Goal: Task Accomplishment & Management: Complete application form

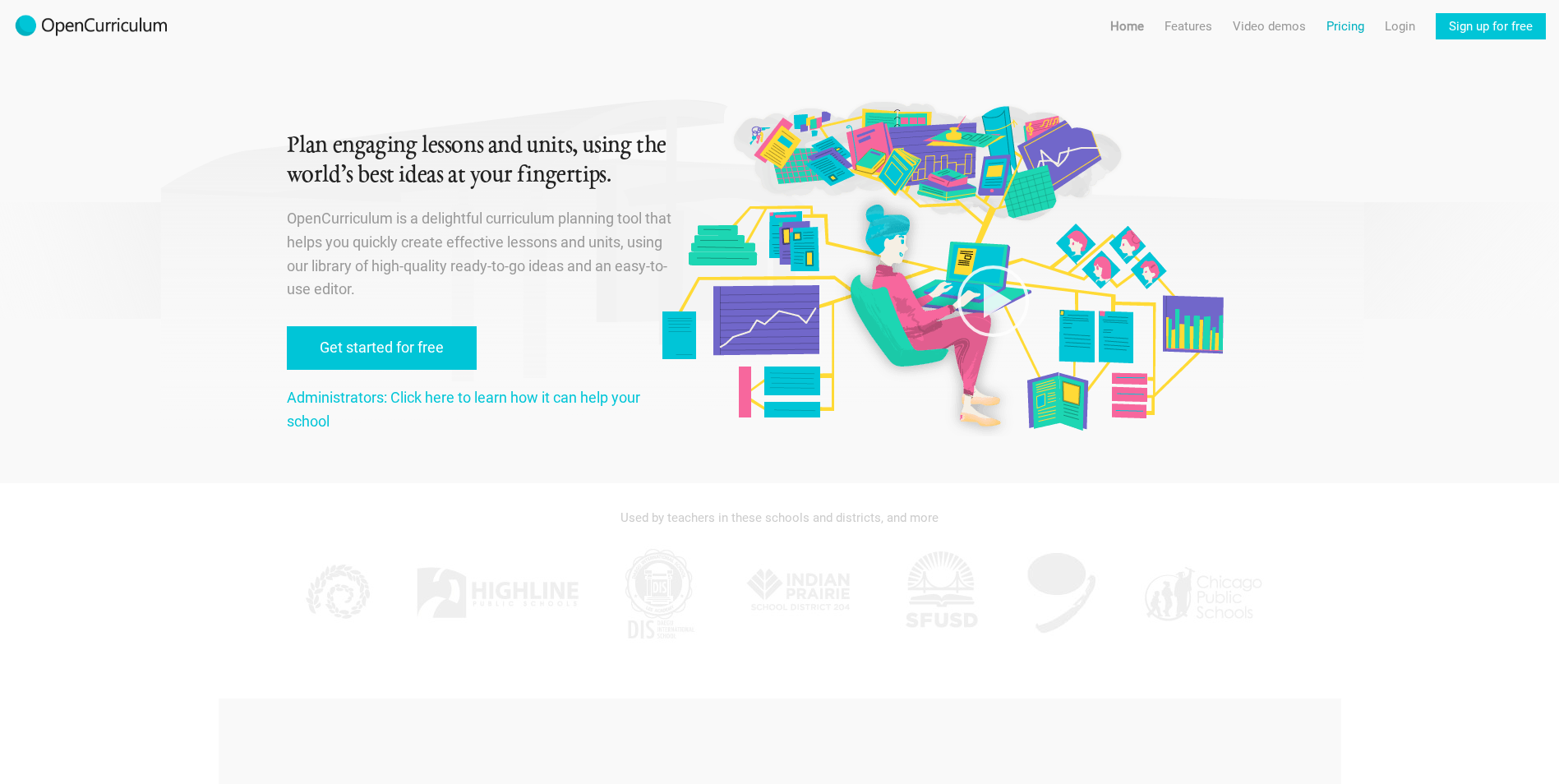
click at [1349, 27] on link "Pricing" at bounding box center [1345, 26] width 38 height 27
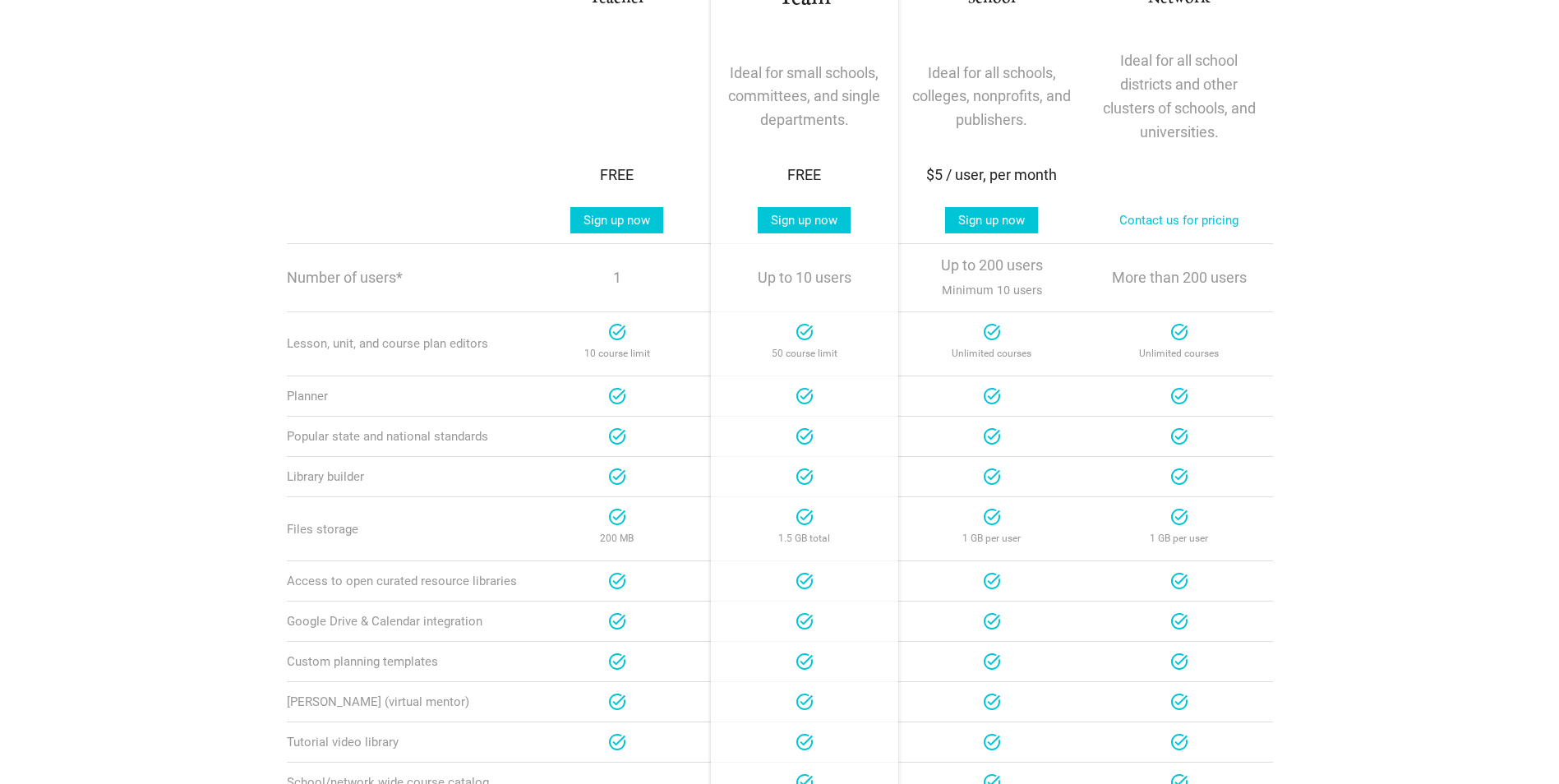
scroll to position [329, 0]
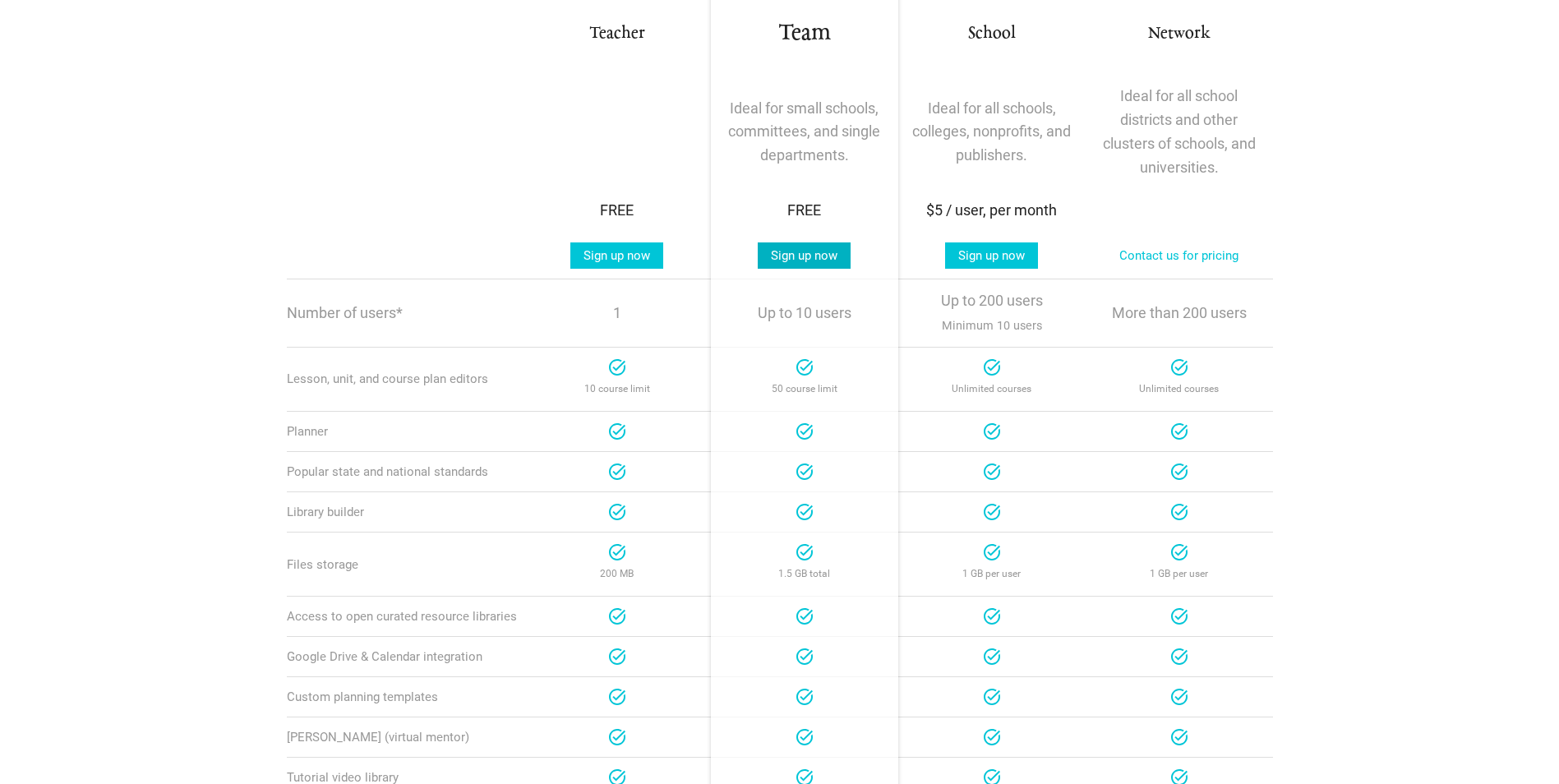
click at [817, 258] on link "Sign up now" at bounding box center [804, 256] width 93 height 27
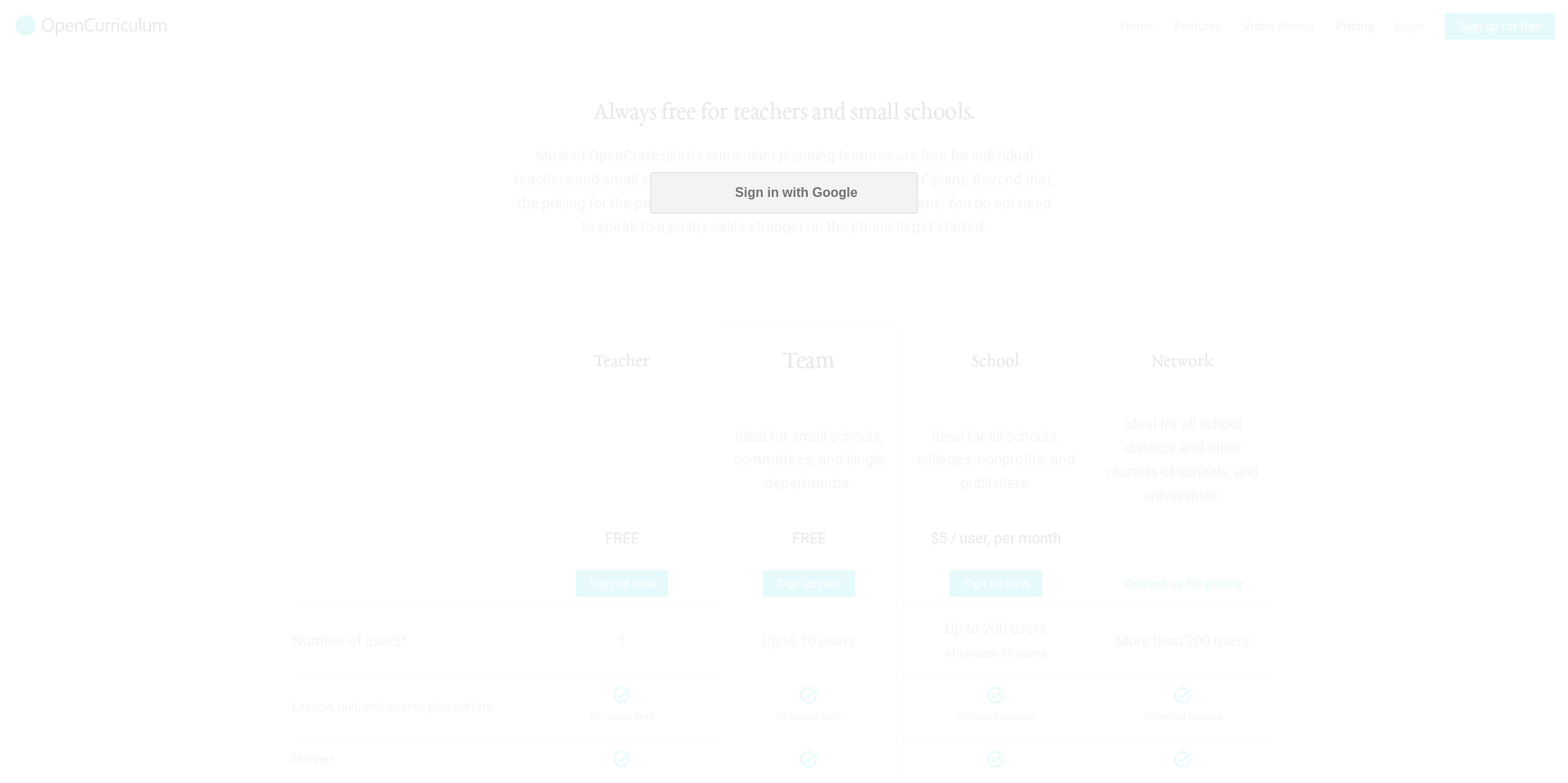
scroll to position [0, 0]
drag, startPoint x: 792, startPoint y: 201, endPoint x: 1510, endPoint y: 411, distance: 748.1
click at [792, 201] on button "Sign in with Google" at bounding box center [784, 193] width 266 height 41
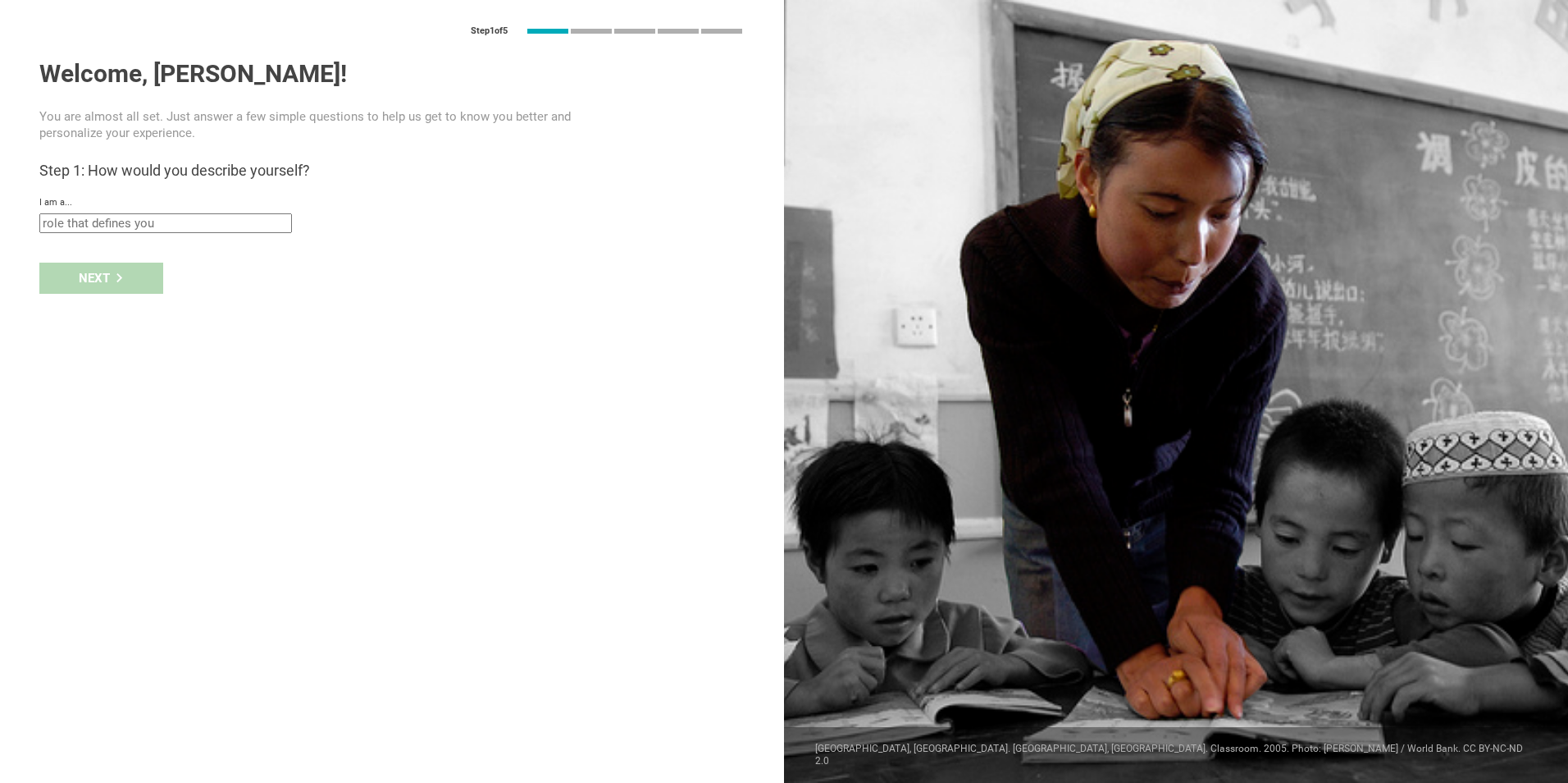
click at [132, 220] on input "text" at bounding box center [165, 223] width 253 height 20
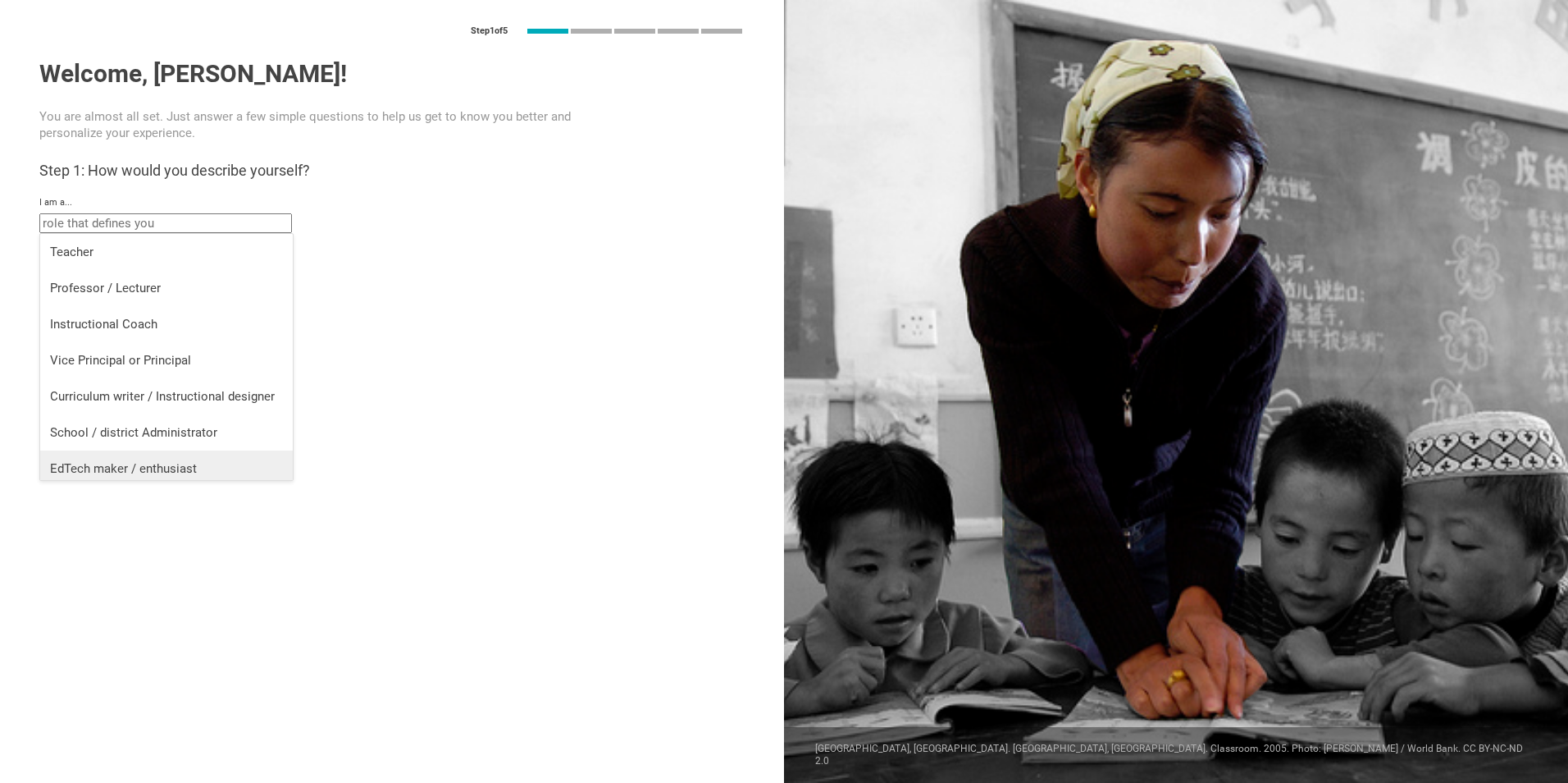
click at [176, 470] on div "EdTech maker / enthusiast" at bounding box center [166, 468] width 233 height 16
type input "EdTech maker / enthusiast"
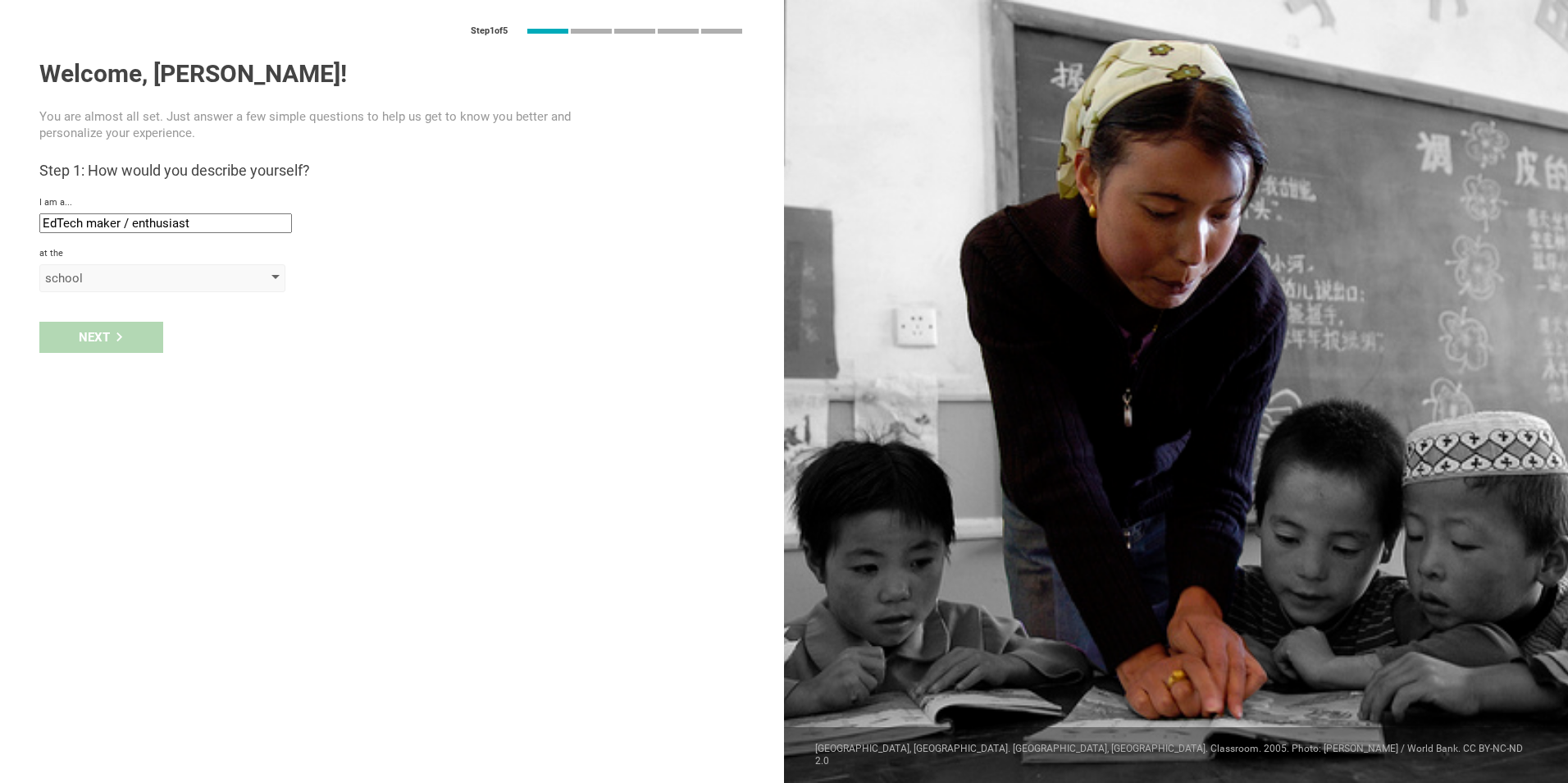
click at [195, 274] on div "school" at bounding box center [139, 278] width 188 height 16
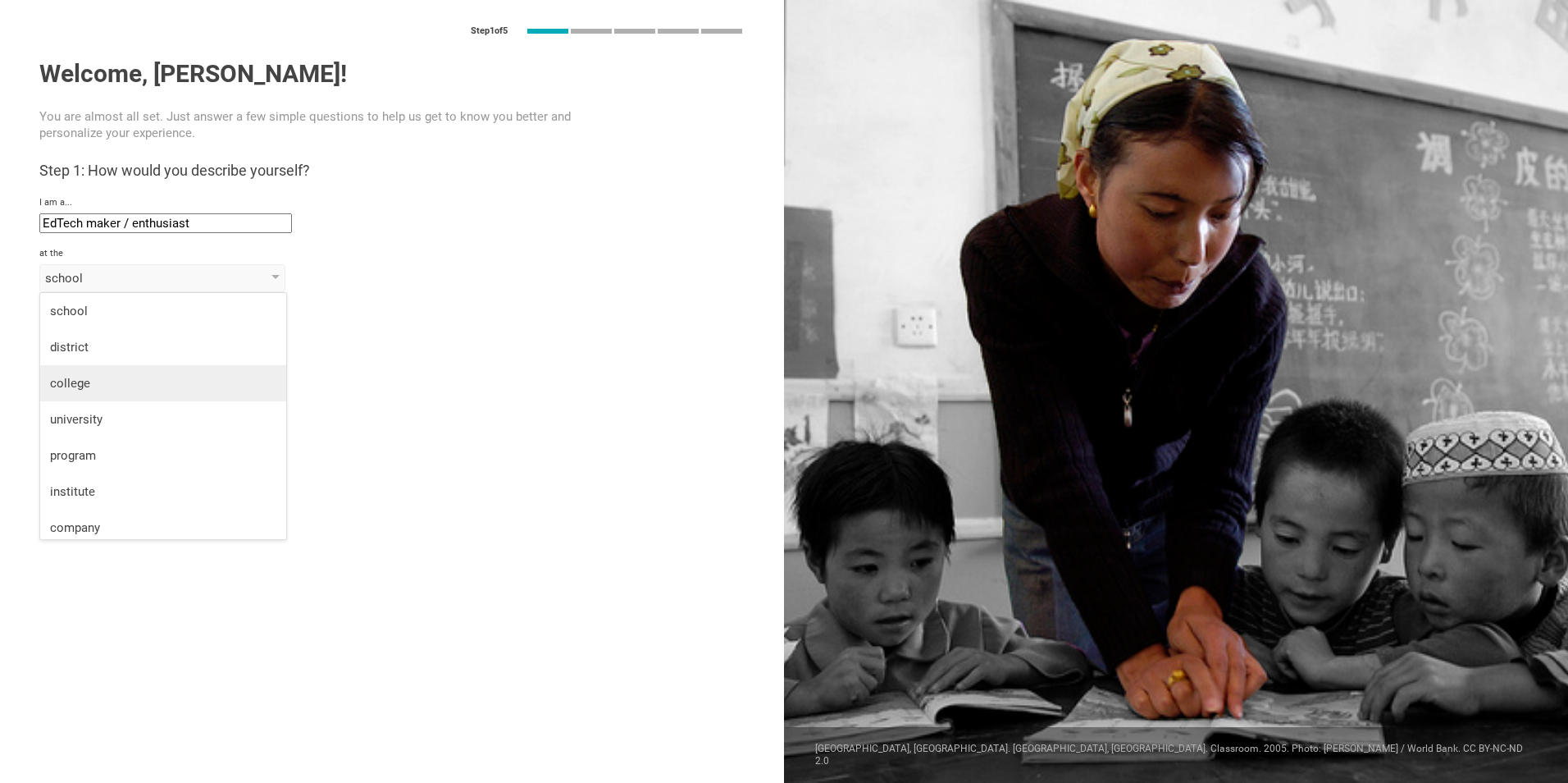
click at [112, 374] on li "college" at bounding box center [163, 383] width 246 height 36
click at [185, 317] on input "text" at bounding box center [165, 316] width 253 height 20
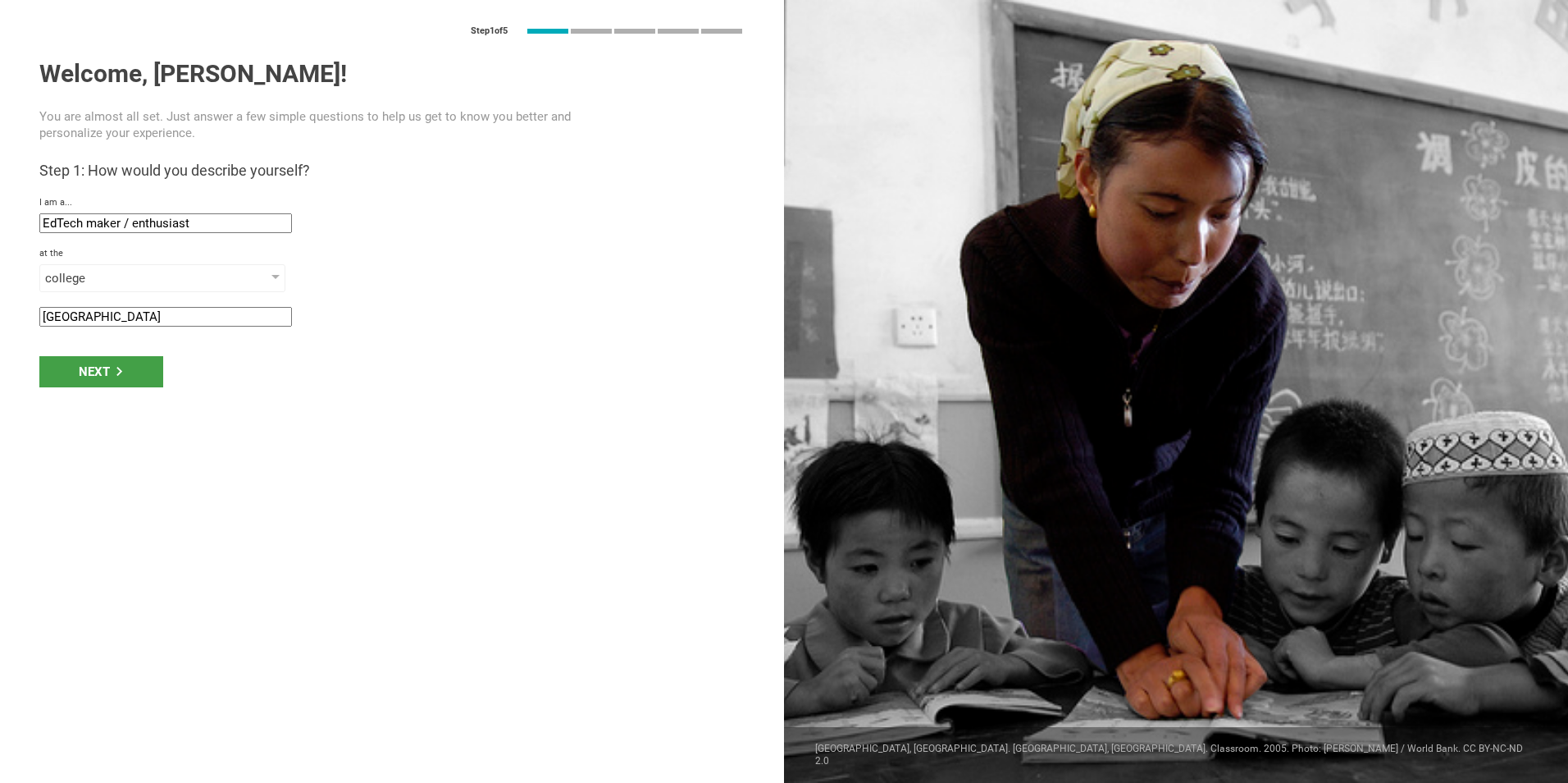
type input "[GEOGRAPHIC_DATA]"
click at [95, 368] on div "Next" at bounding box center [101, 372] width 124 height 31
type input "Durham, North Carolina"
drag, startPoint x: 84, startPoint y: 427, endPoint x: 120, endPoint y: 436, distance: 37.1
click at [84, 428] on div "Next" at bounding box center [101, 422] width 124 height 31
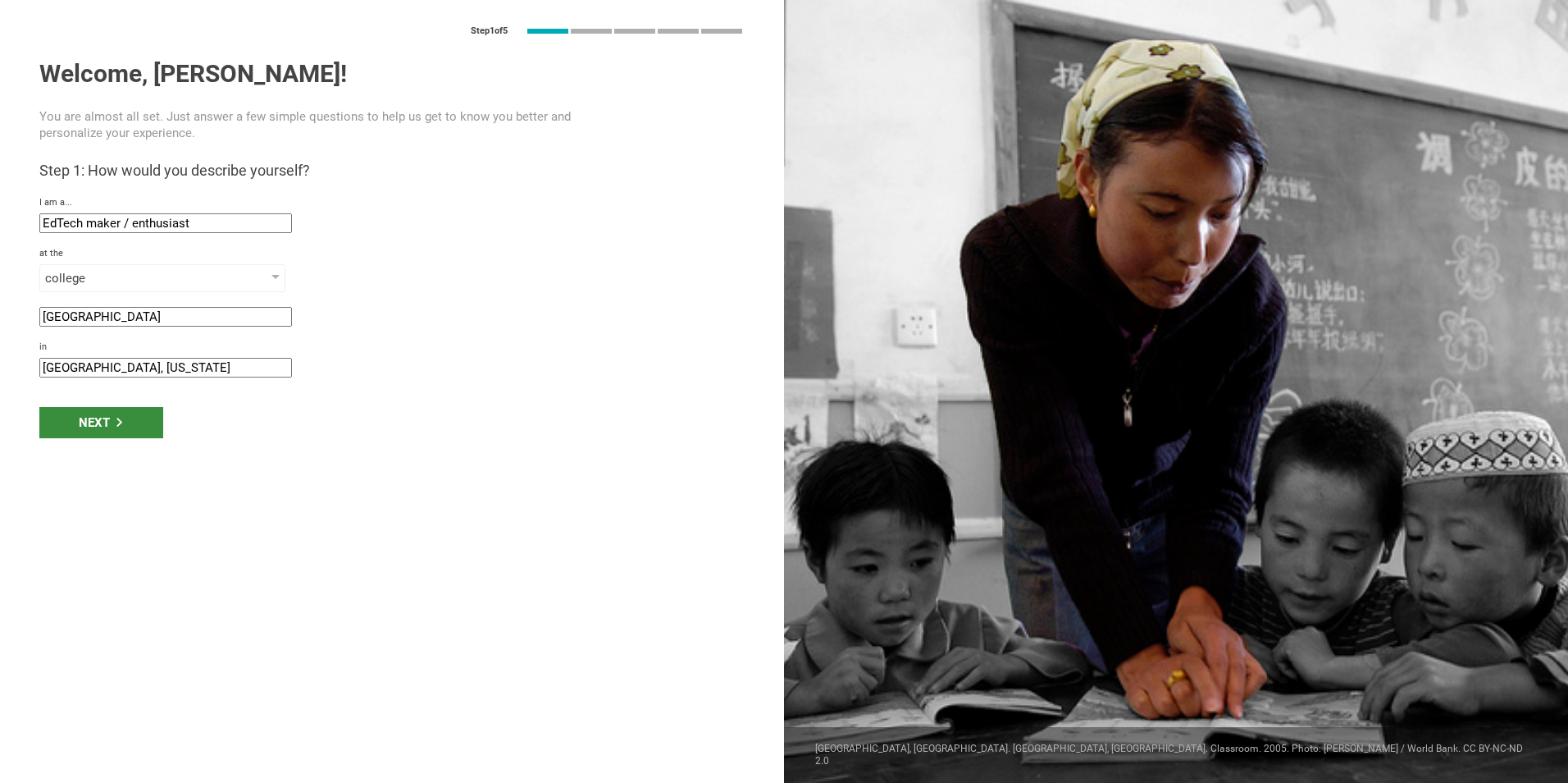
click at [118, 427] on div "Next" at bounding box center [101, 422] width 124 height 31
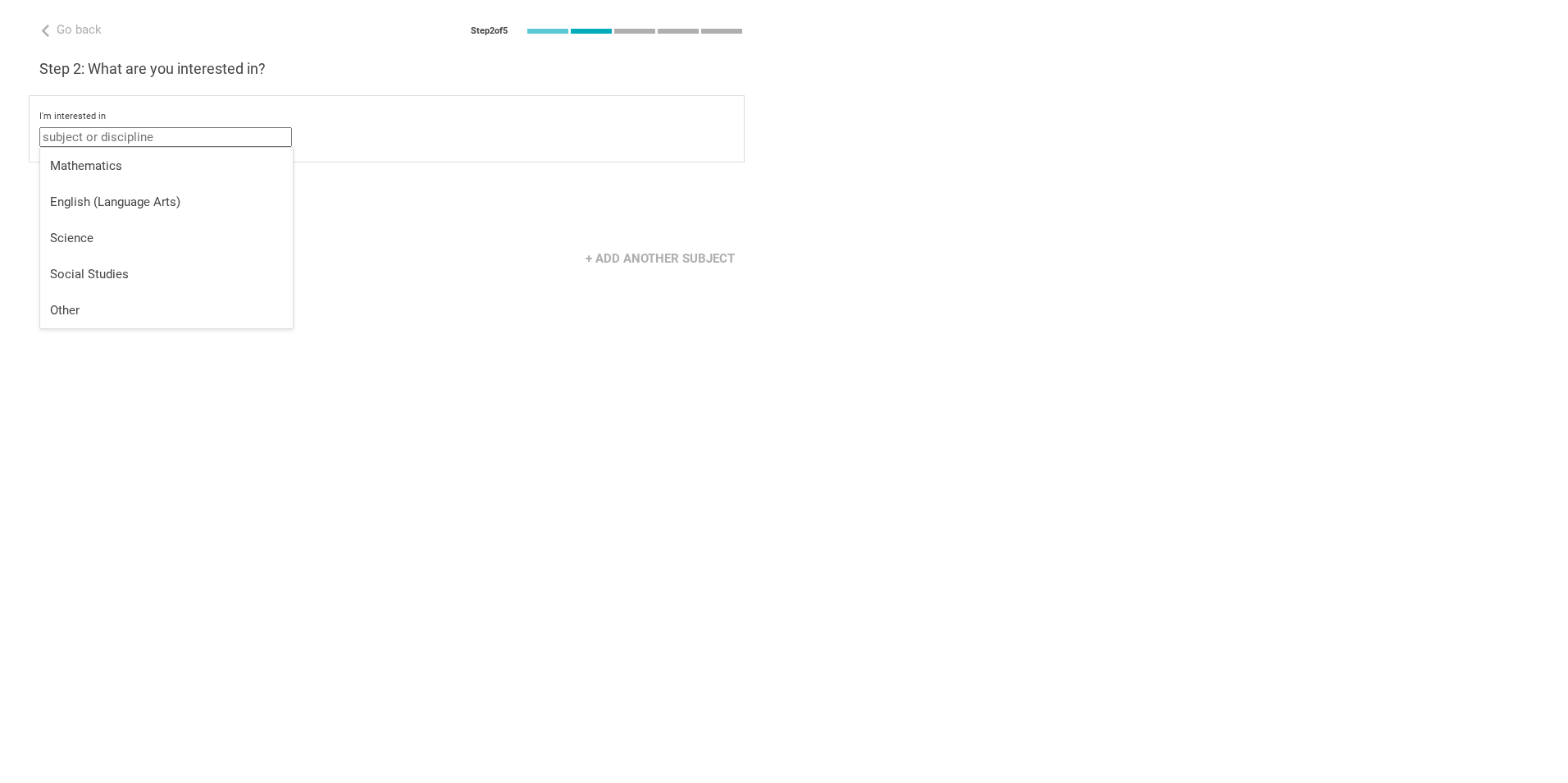
click at [129, 138] on input "text" at bounding box center [165, 136] width 253 height 20
click at [78, 312] on div "Other" at bounding box center [166, 310] width 233 height 16
type input "Other"
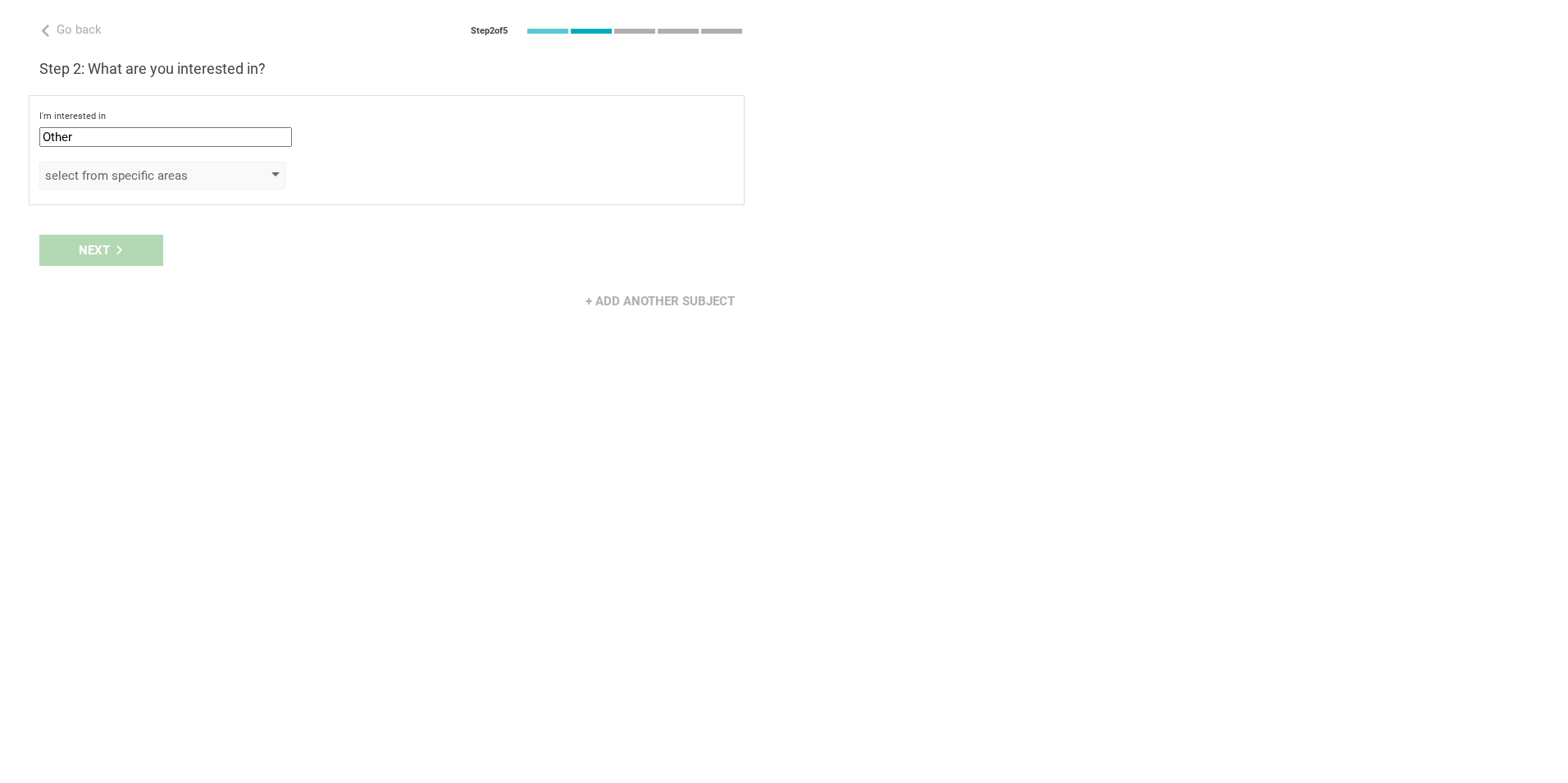
click at [185, 172] on div "select from specific areas" at bounding box center [139, 175] width 188 height 16
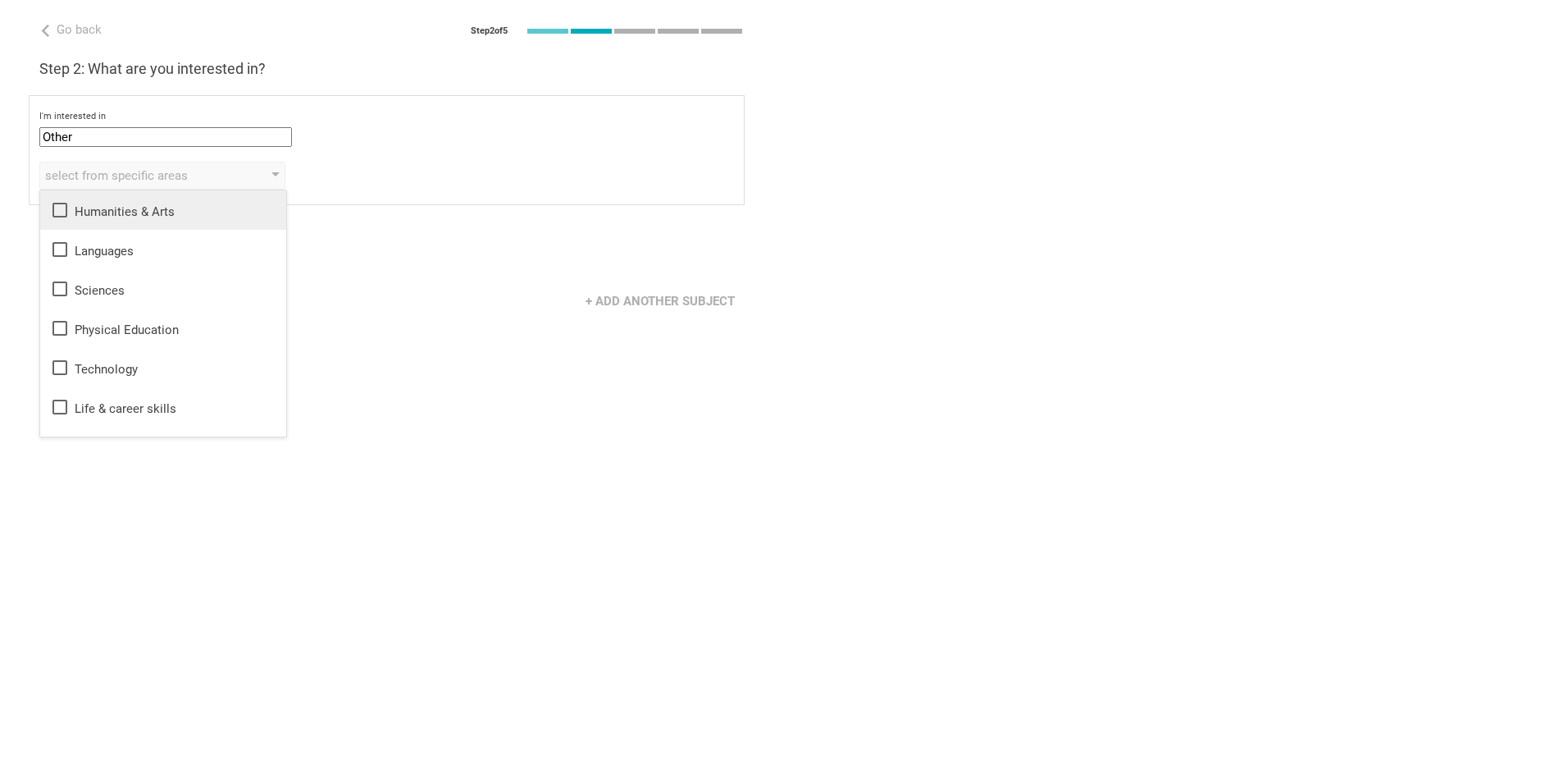
click at [148, 210] on div "Humanities & Arts" at bounding box center [163, 210] width 226 height 20
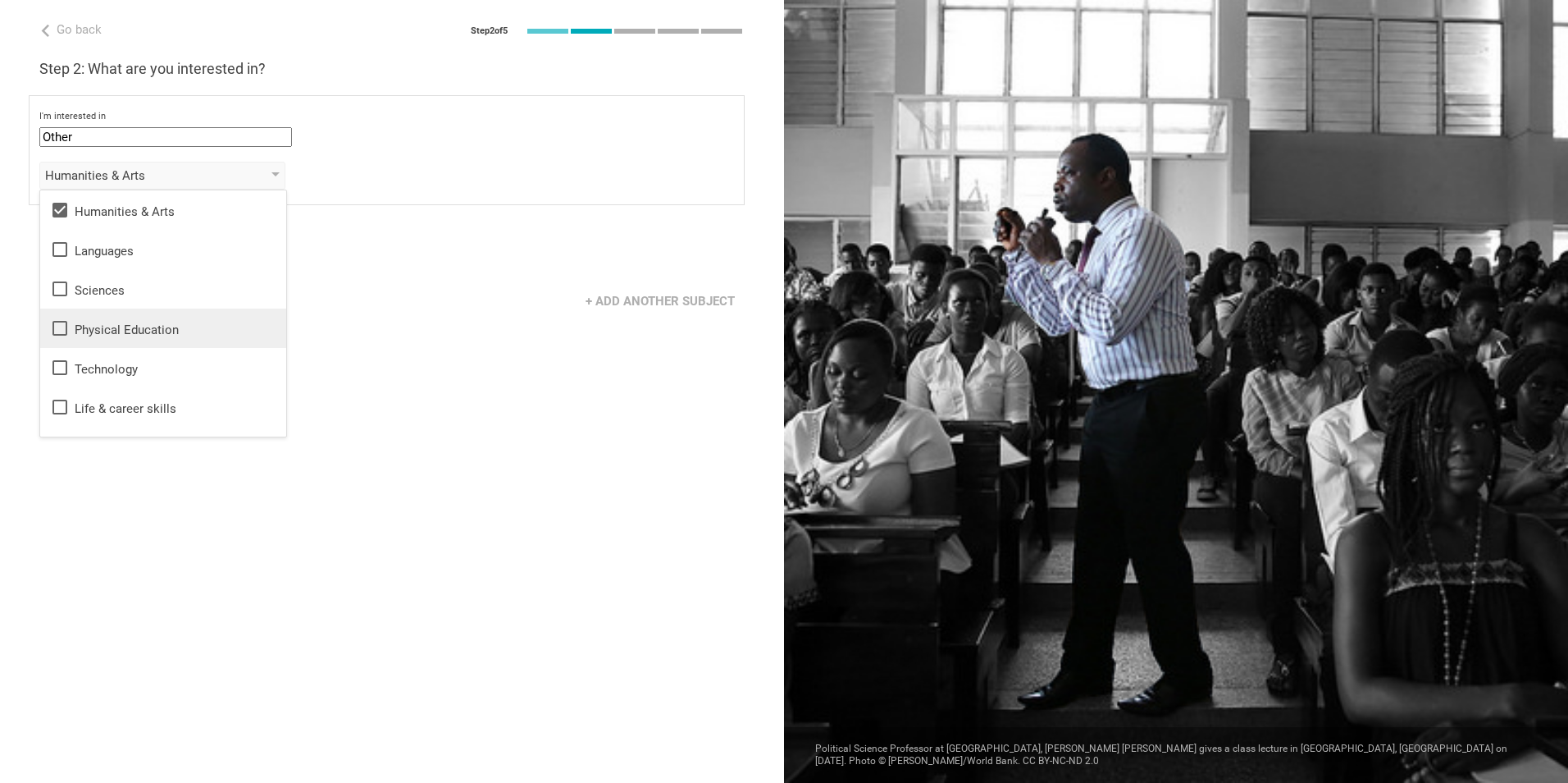
click at [90, 334] on div "Physical Education" at bounding box center [163, 328] width 226 height 20
click at [111, 330] on div "Physical Education" at bounding box center [163, 328] width 226 height 20
click at [107, 361] on div "Technology" at bounding box center [163, 368] width 226 height 20
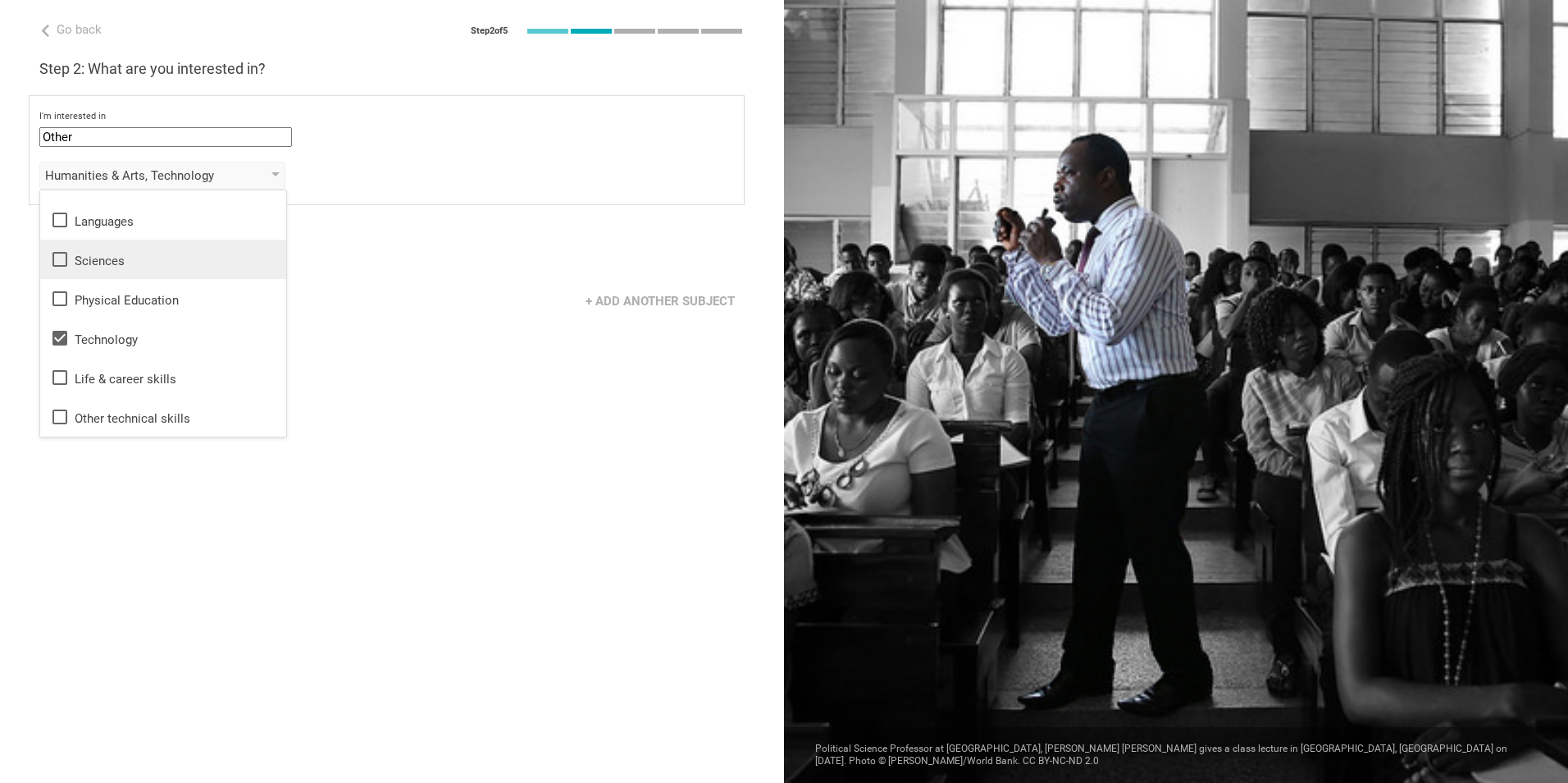
click at [111, 256] on div "Sciences" at bounding box center [163, 259] width 226 height 20
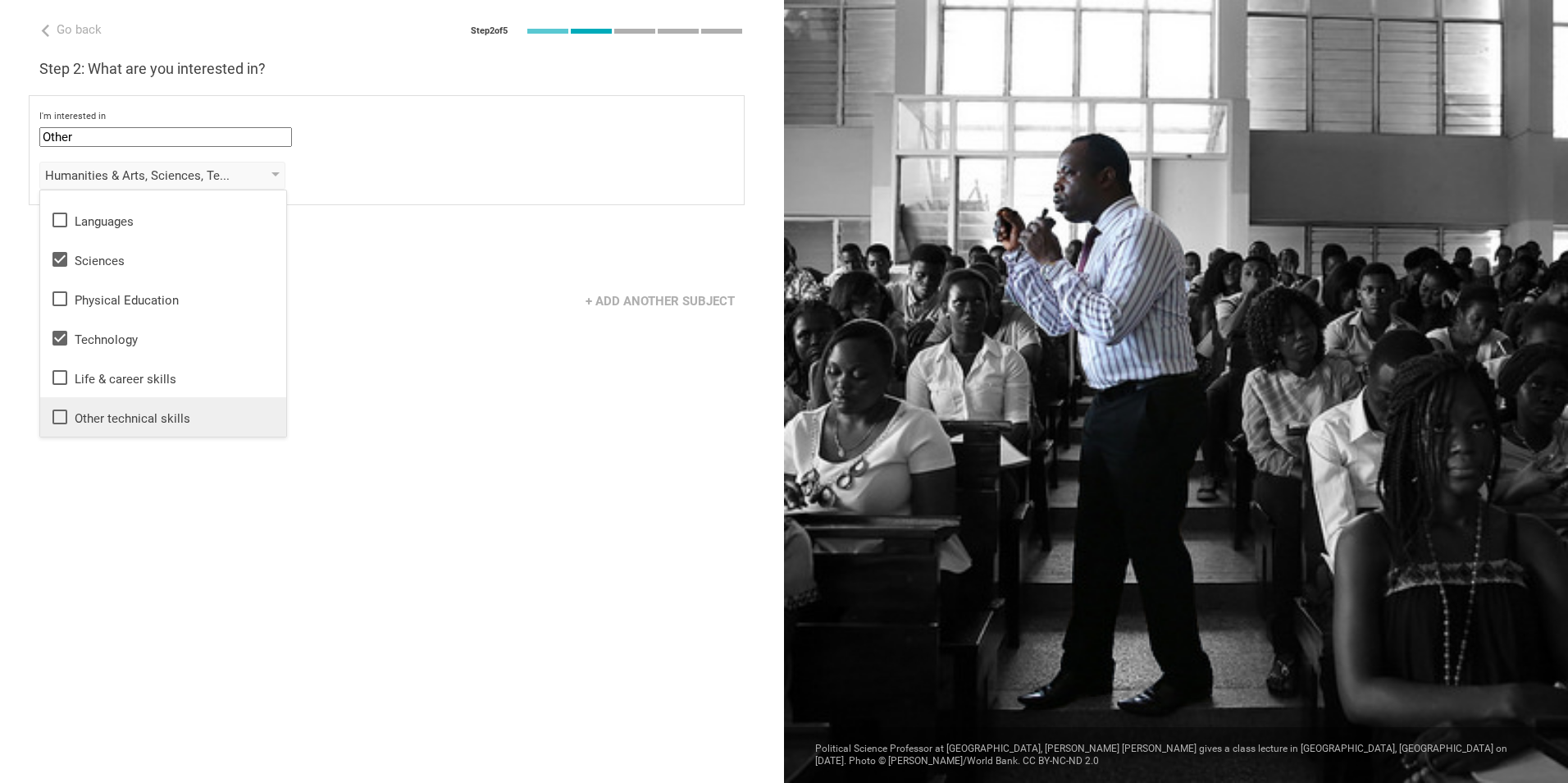
click at [144, 422] on div "Other technical skills" at bounding box center [163, 416] width 226 height 20
click at [425, 423] on div "Go back Step 2 of 5 Welcome, Daniel! You are almost all set. Just answer a few …" at bounding box center [392, 392] width 784 height 783
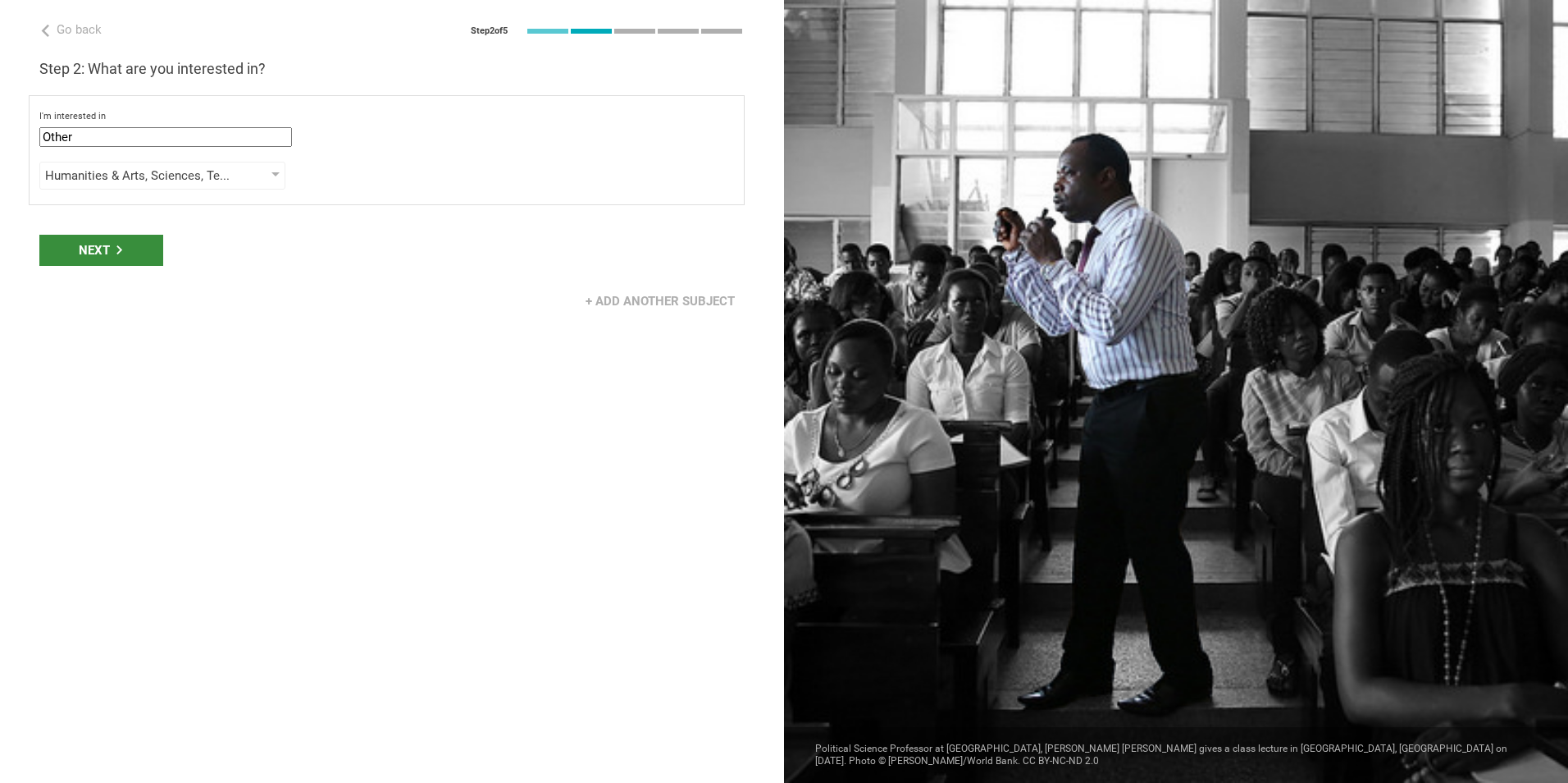
click at [113, 250] on div "Next" at bounding box center [101, 250] width 124 height 31
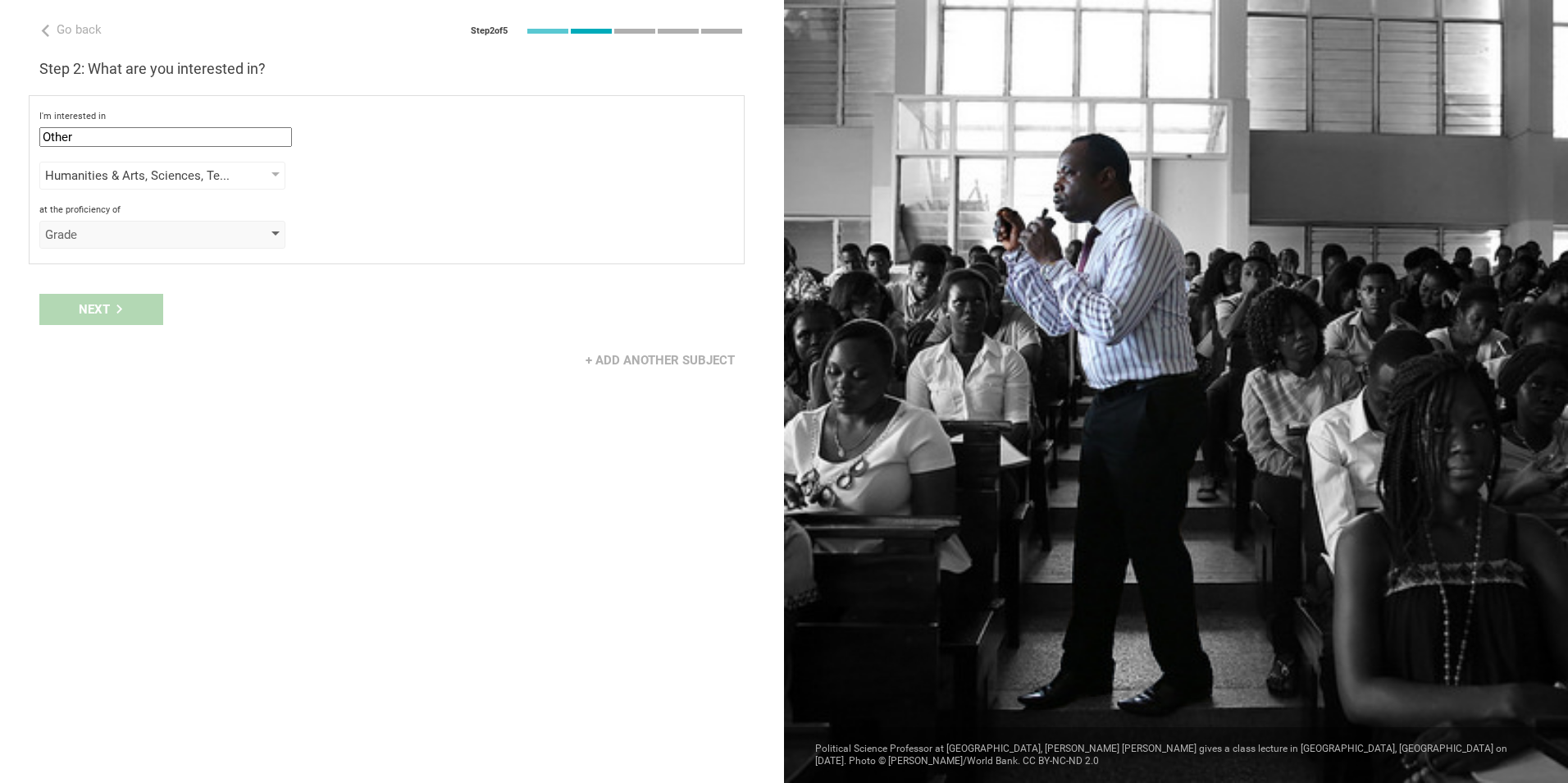
click at [199, 227] on div "Grade" at bounding box center [139, 234] width 188 height 16
click at [91, 278] on li "Grade" at bounding box center [163, 267] width 246 height 36
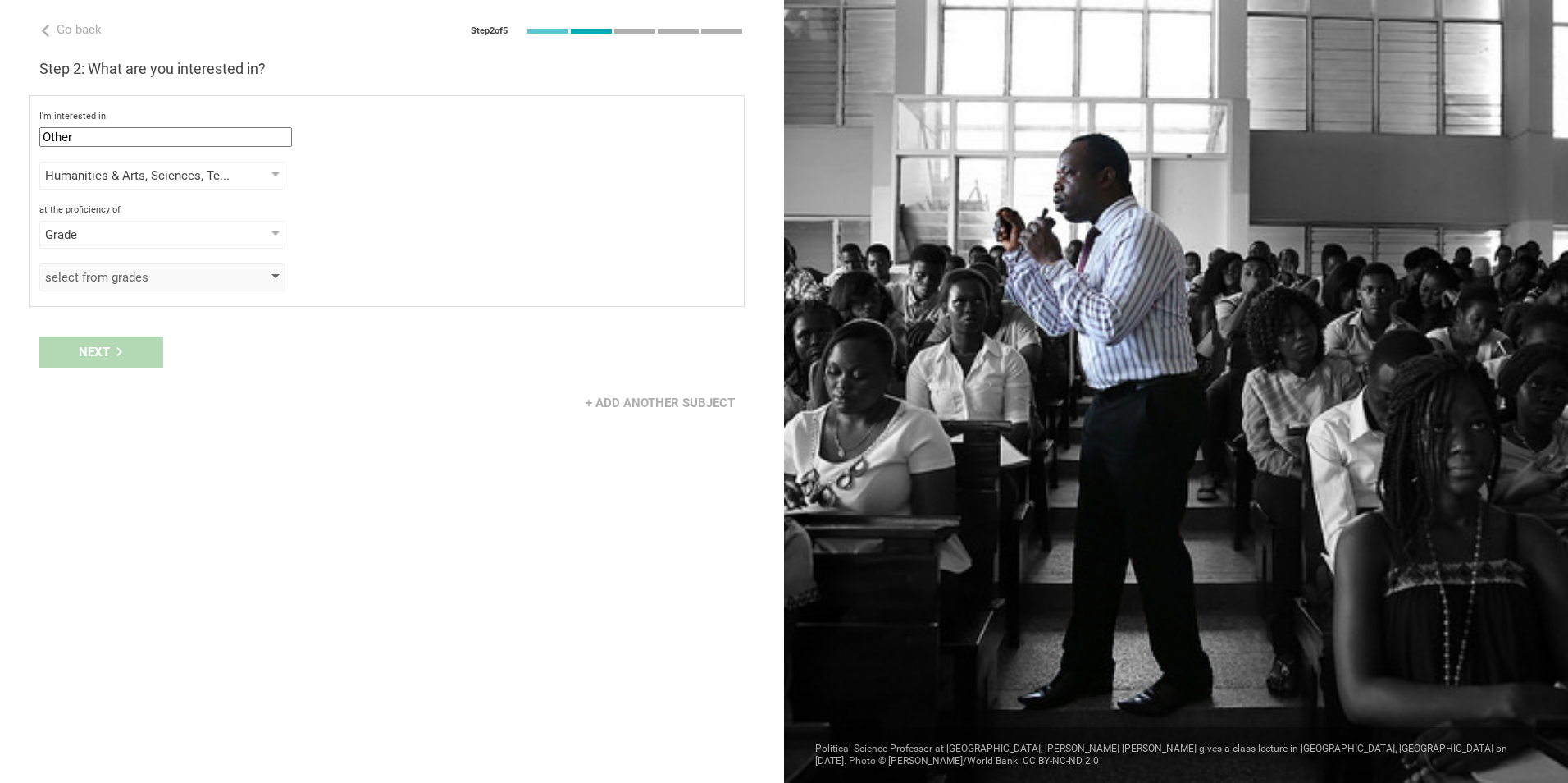
click at [181, 275] on div "select from grades" at bounding box center [139, 277] width 188 height 16
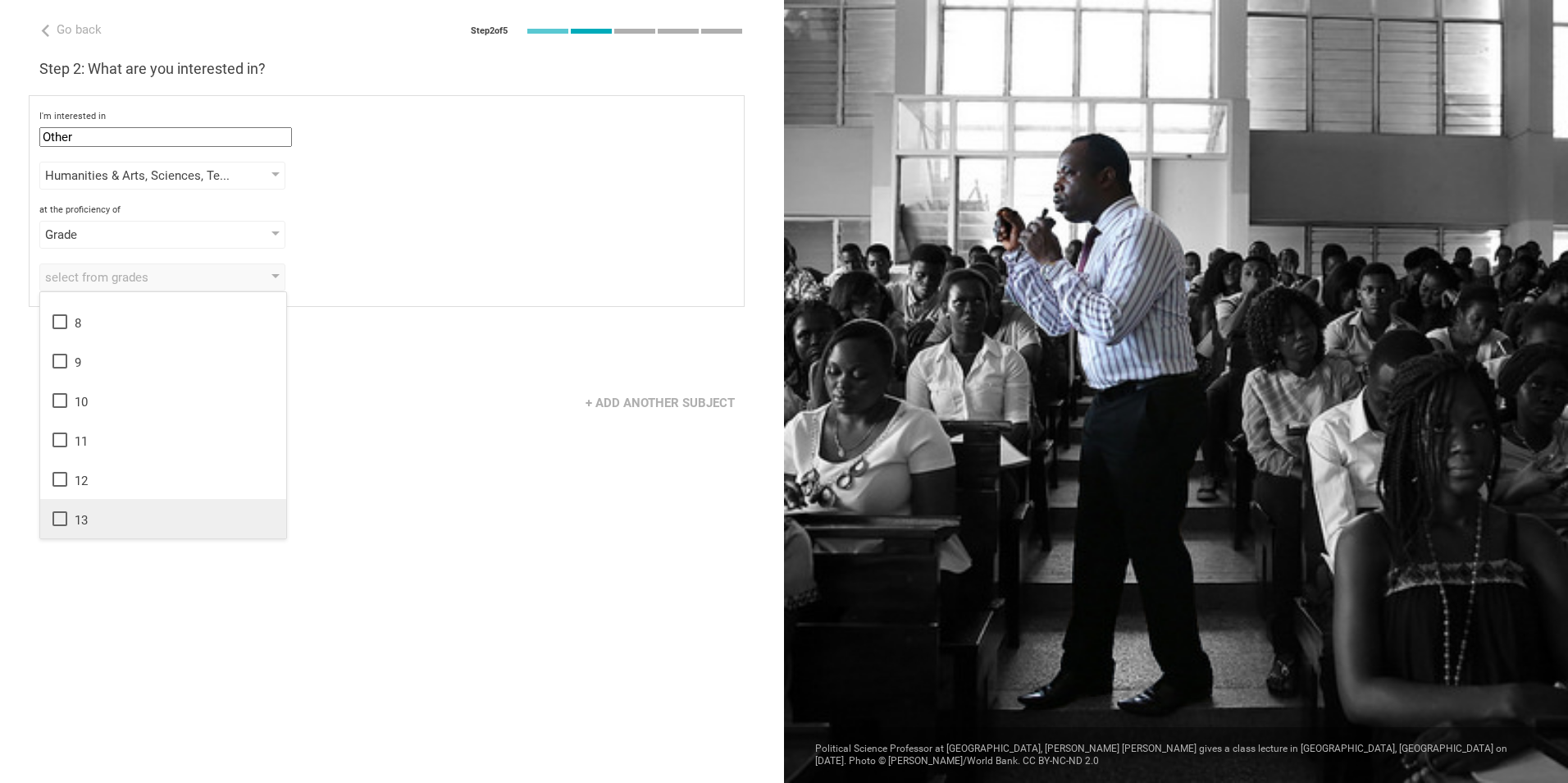
click at [54, 522] on icon at bounding box center [59, 518] width 15 height 15
click at [375, 448] on div "Go back Step 2 of 5 Welcome, Daniel! You are almost all set. Just answer a few …" at bounding box center [392, 392] width 784 height 783
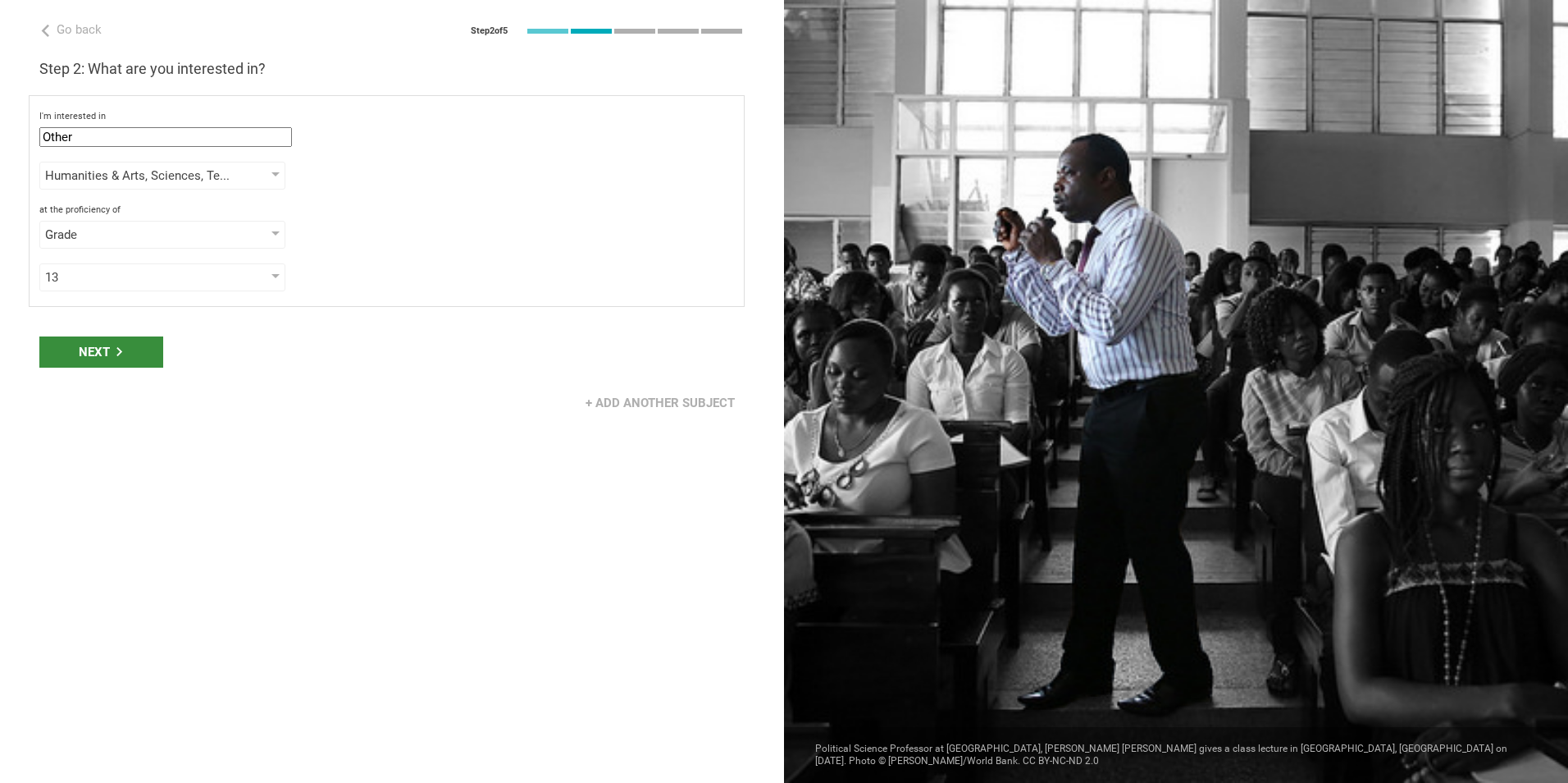
click at [108, 350] on div "Next" at bounding box center [101, 352] width 124 height 31
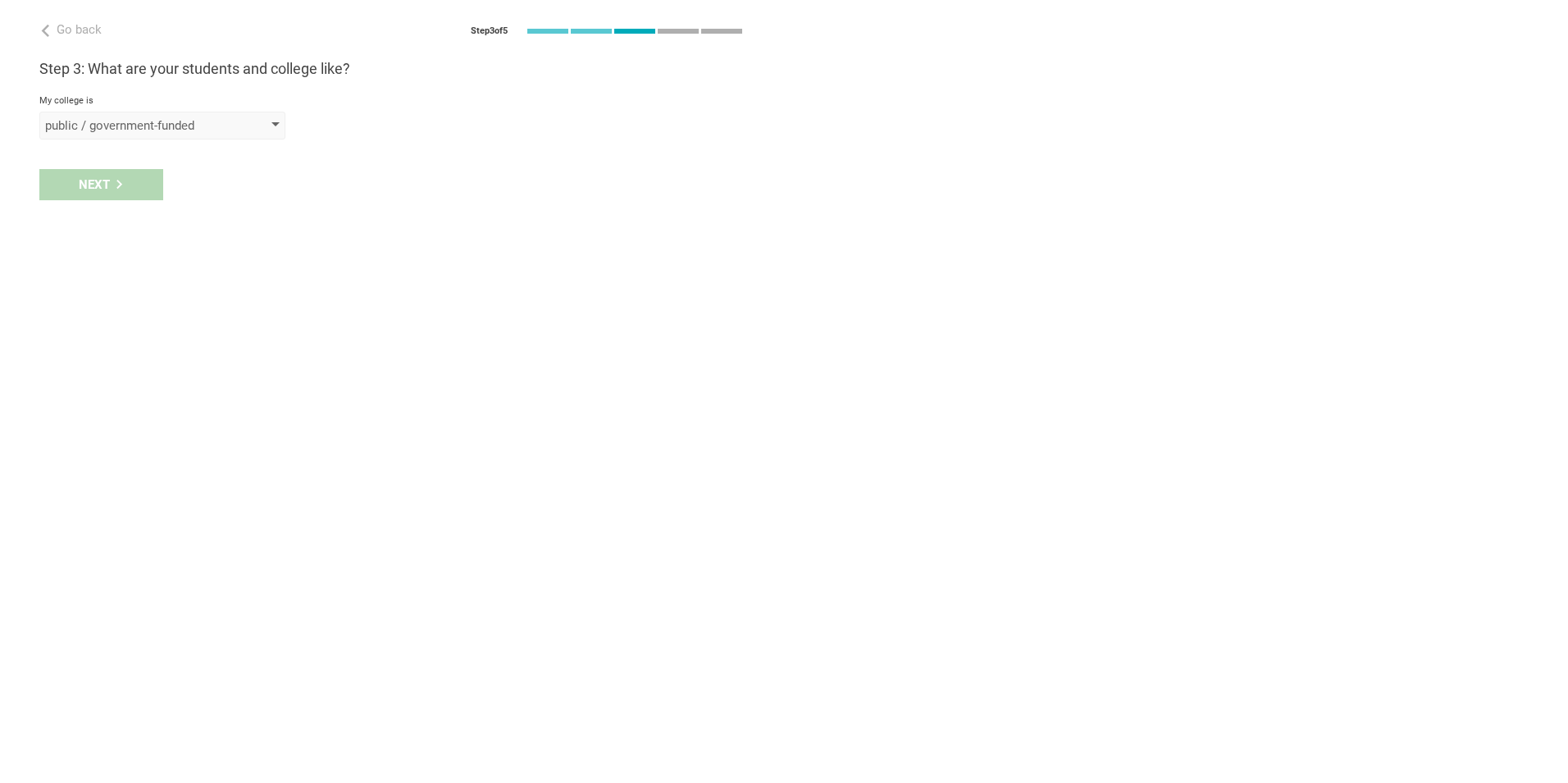
click at [203, 121] on div "public / government-funded" at bounding box center [139, 125] width 188 height 16
click at [83, 196] on div "private" at bounding box center [163, 194] width 226 height 16
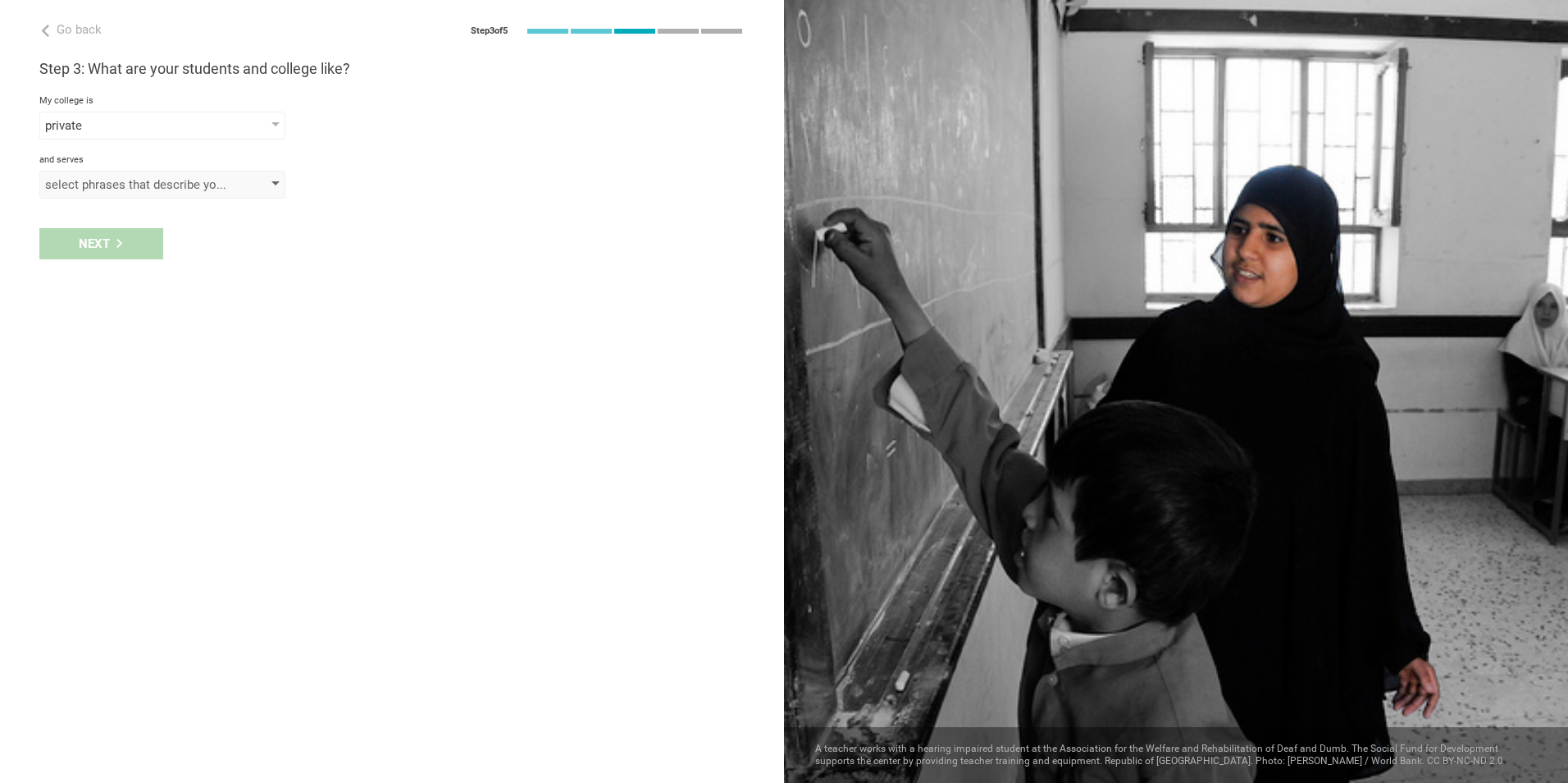
click at [190, 198] on div "select phrases that describe your student population" at bounding box center [162, 184] width 246 height 28
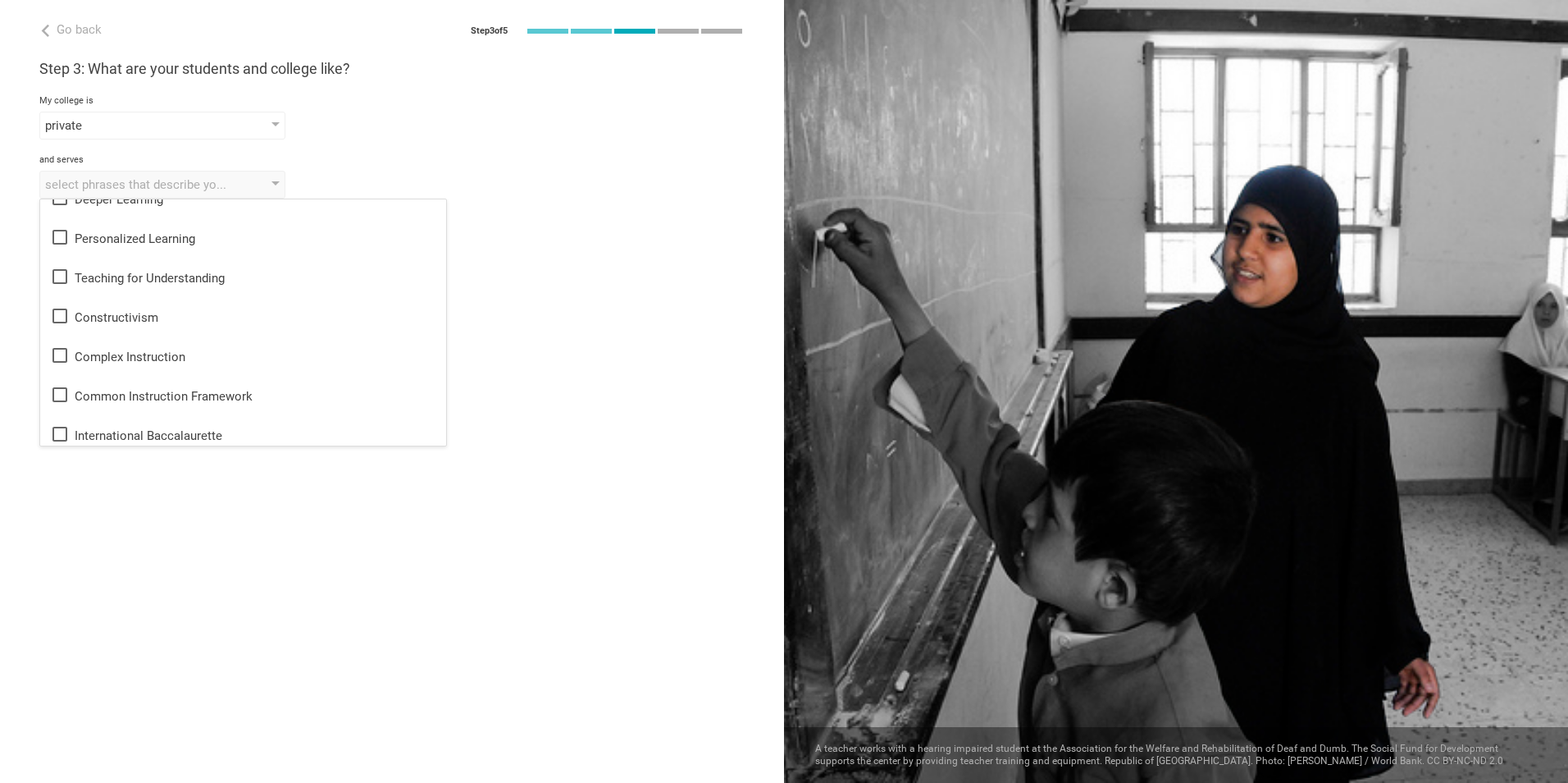
scroll to position [537, 0]
click at [60, 268] on icon at bounding box center [59, 272] width 20 height 20
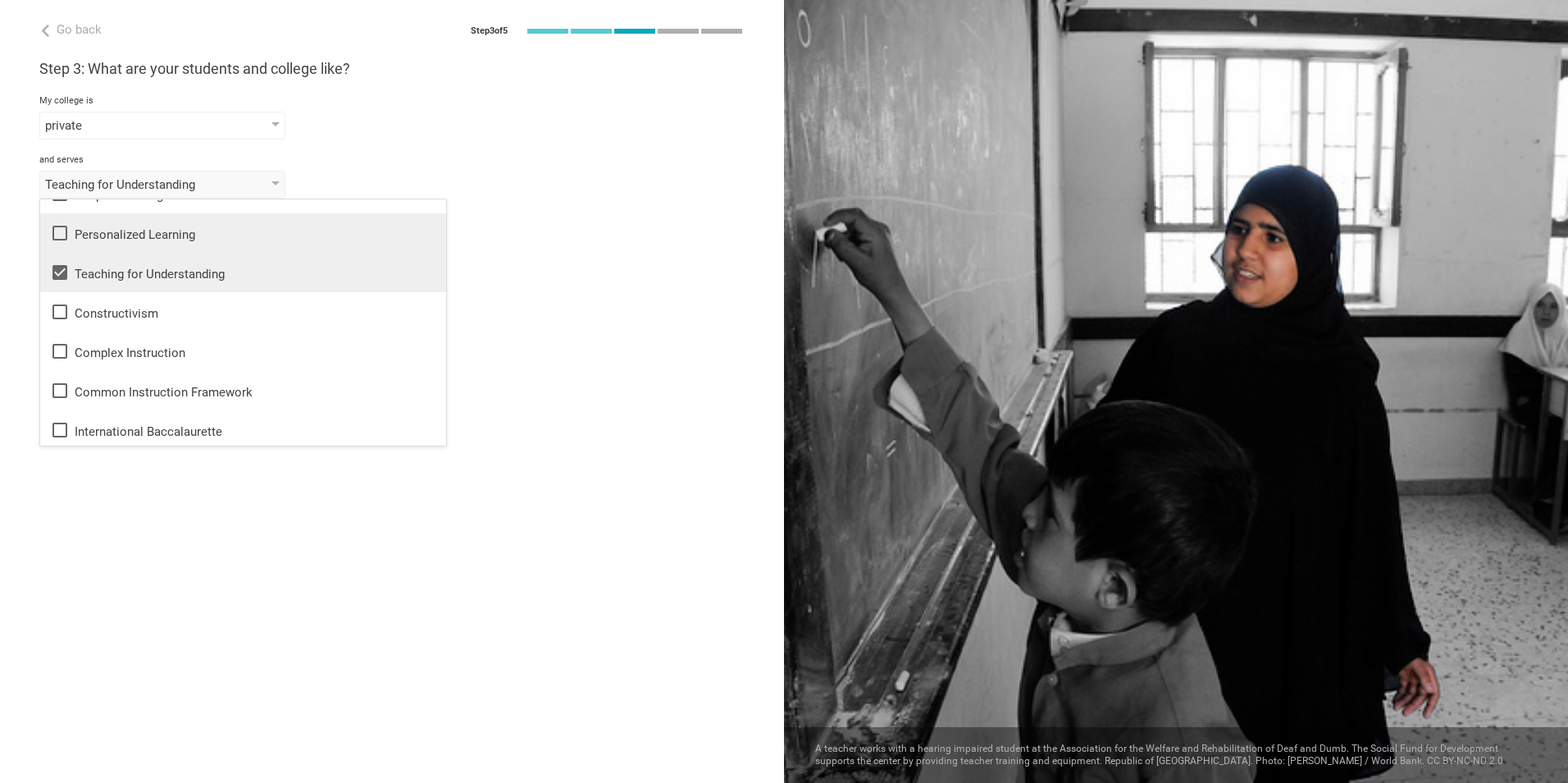
click at [57, 232] on icon at bounding box center [59, 233] width 20 height 20
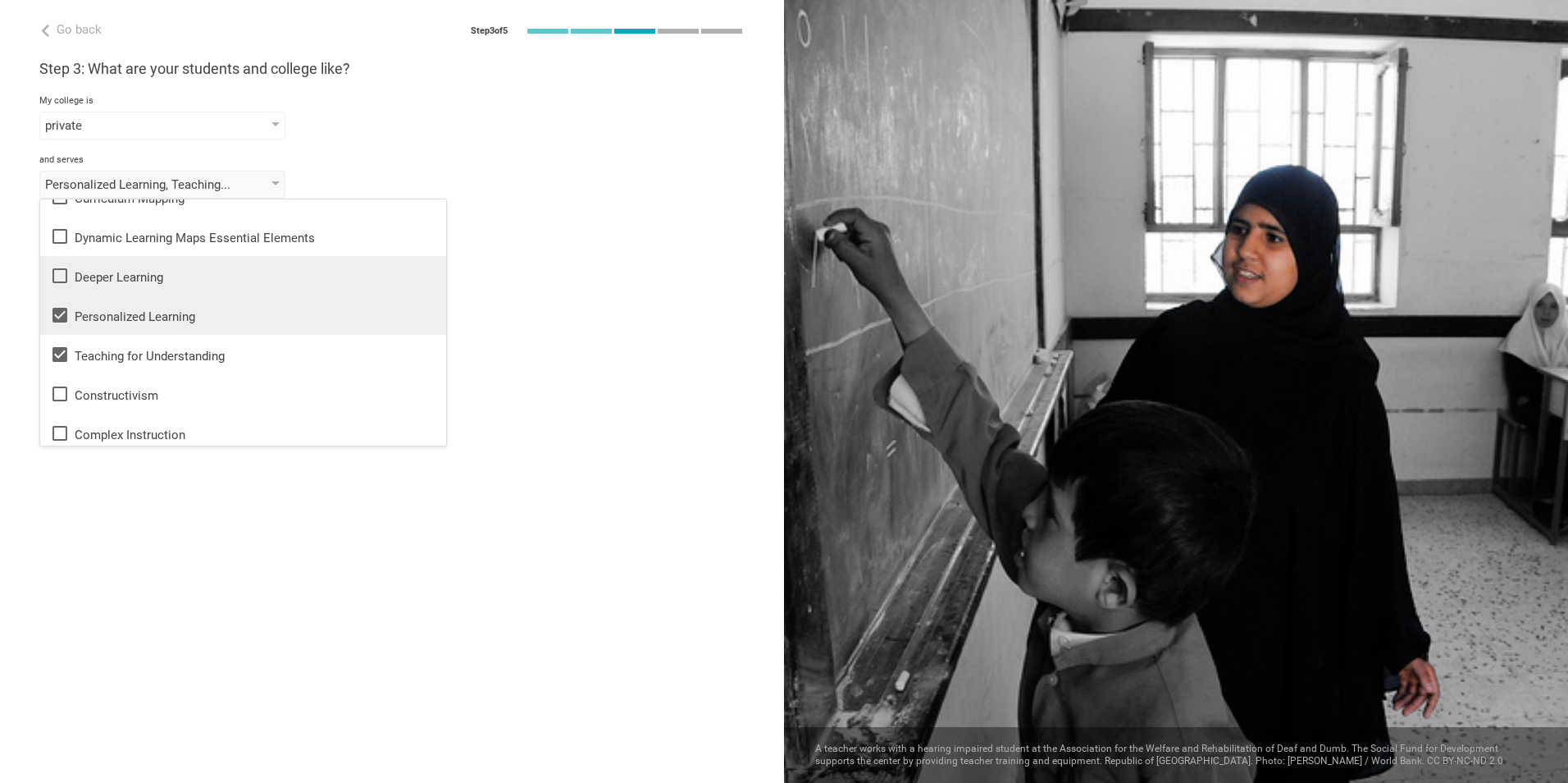
click at [58, 277] on icon at bounding box center [59, 275] width 20 height 20
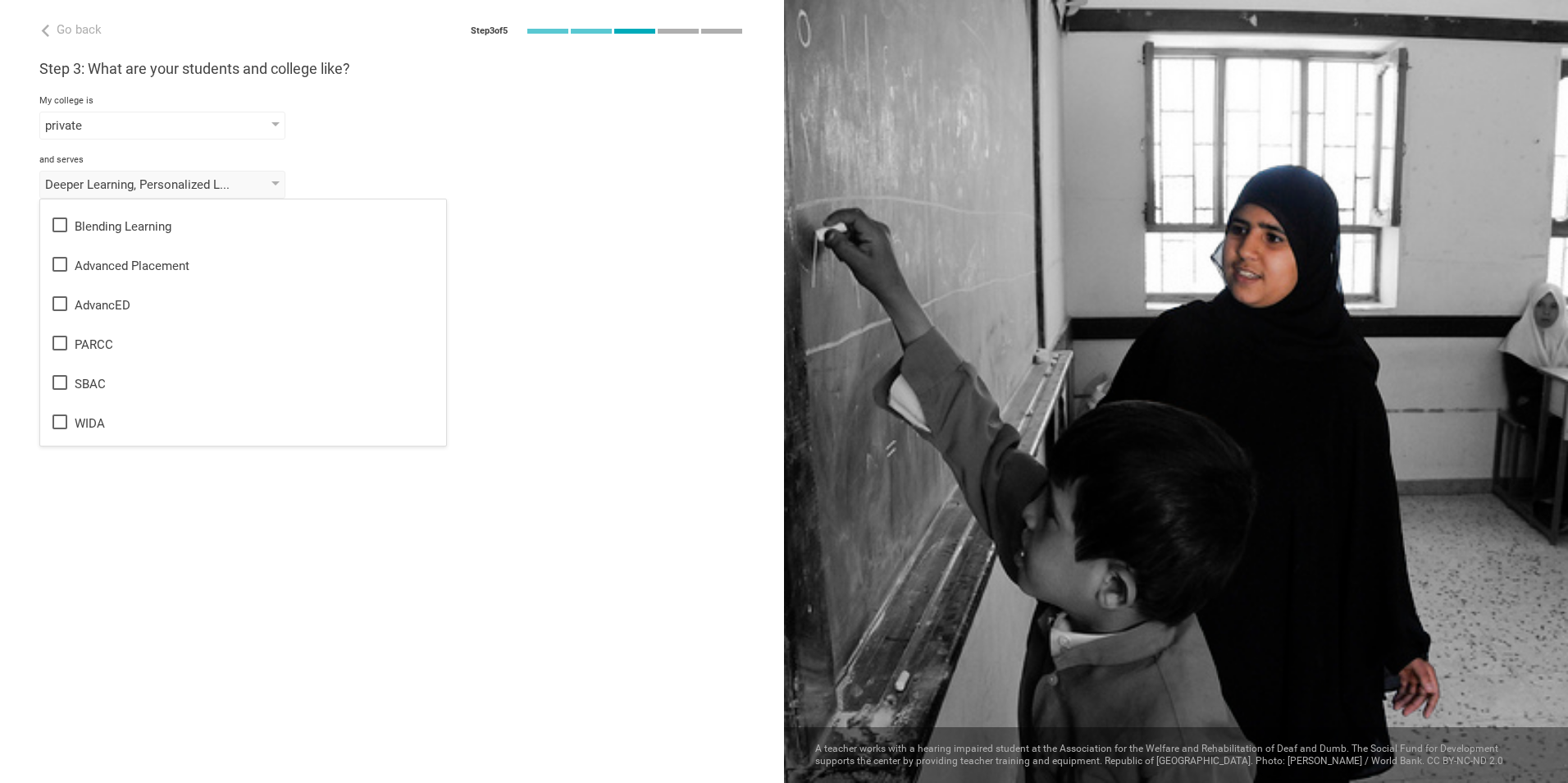
scroll to position [720, 0]
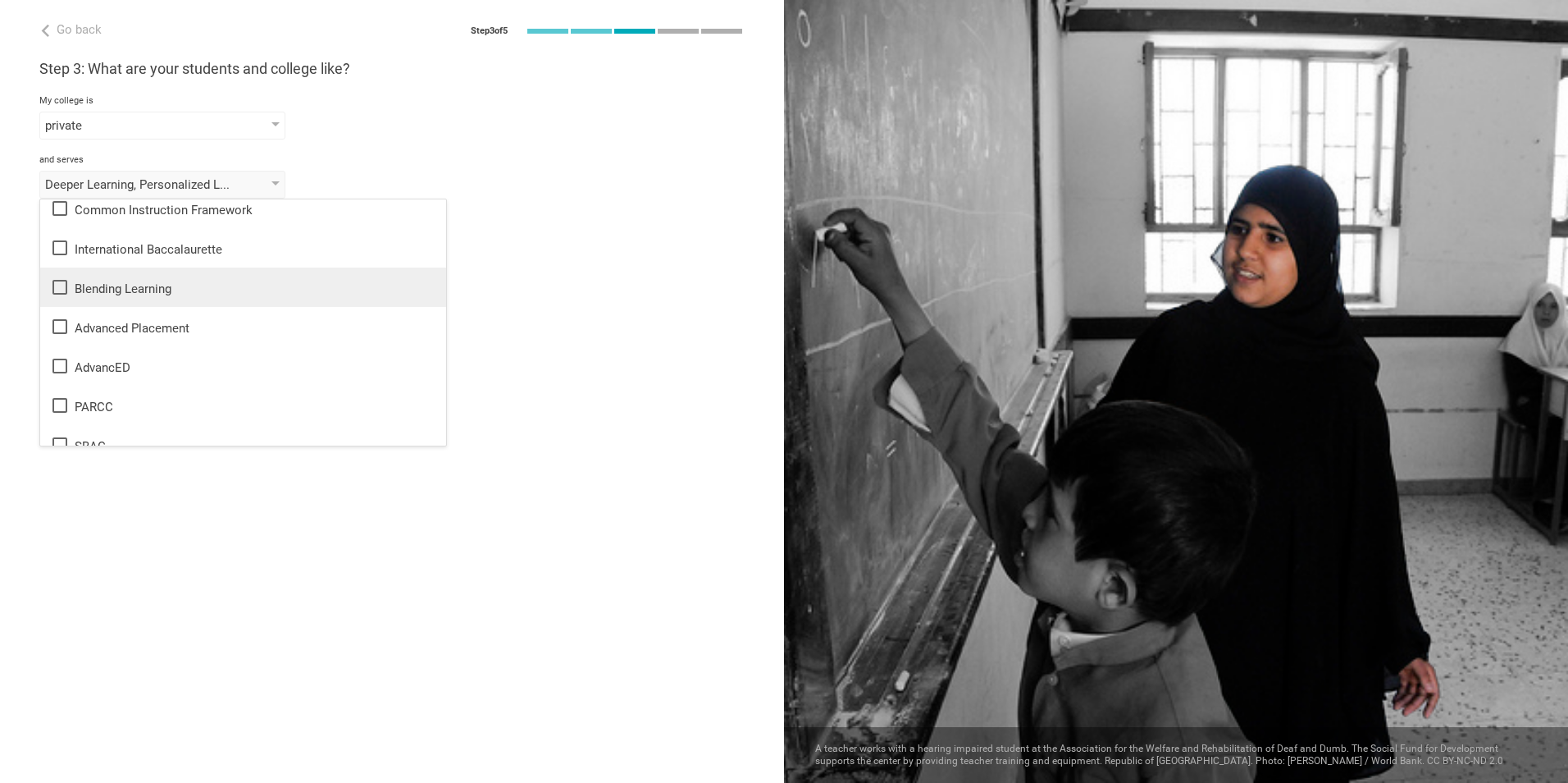
click at [59, 280] on icon at bounding box center [59, 287] width 15 height 15
drag, startPoint x: 611, startPoint y: 374, endPoint x: 594, endPoint y: 375, distance: 17.0
click at [611, 375] on div "Go back Step 3 of 5 Welcome, Daniel! You are almost all set. Just answer a few …" at bounding box center [392, 392] width 784 height 783
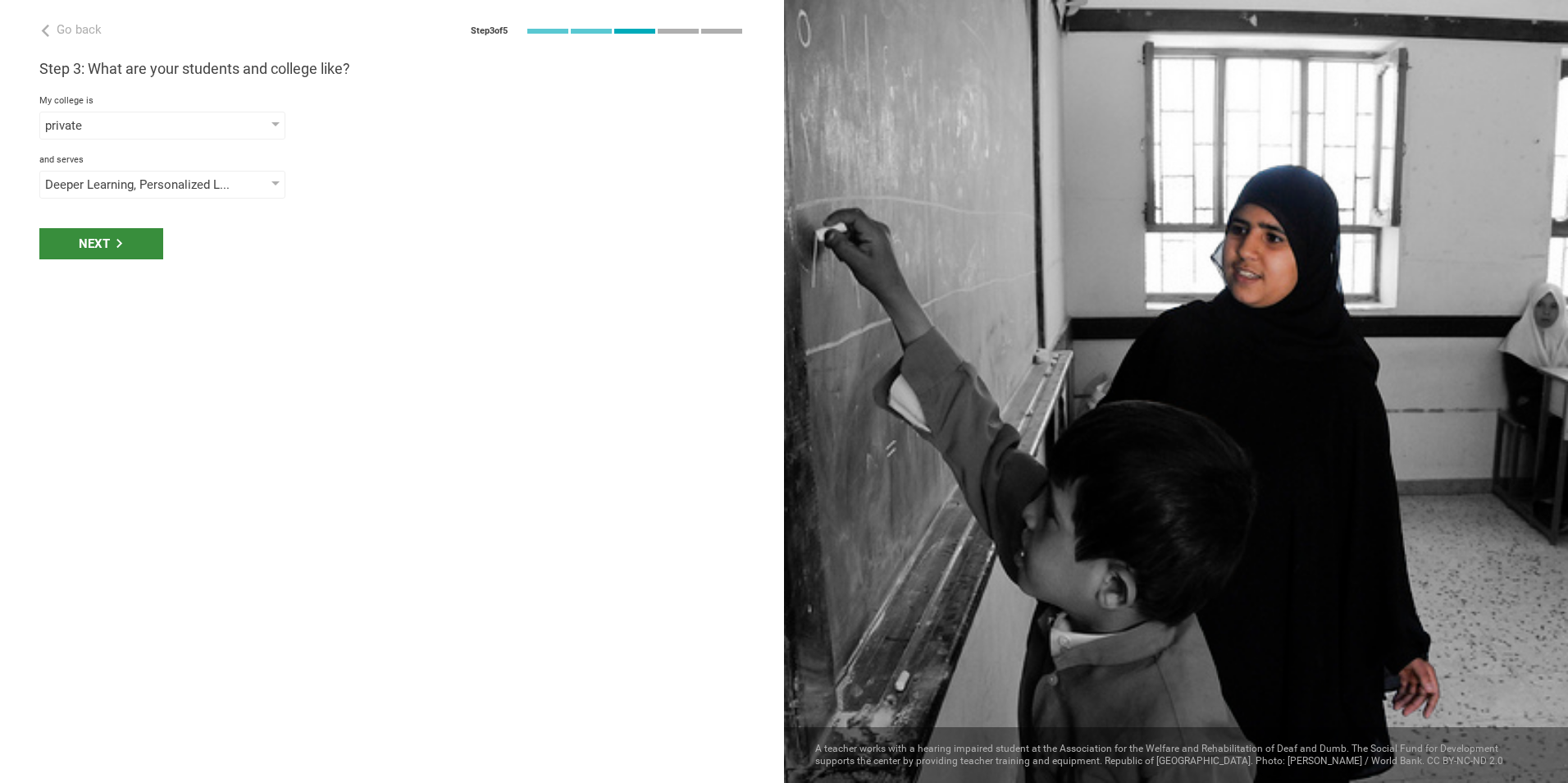
click at [96, 233] on div "Next" at bounding box center [101, 243] width 124 height 31
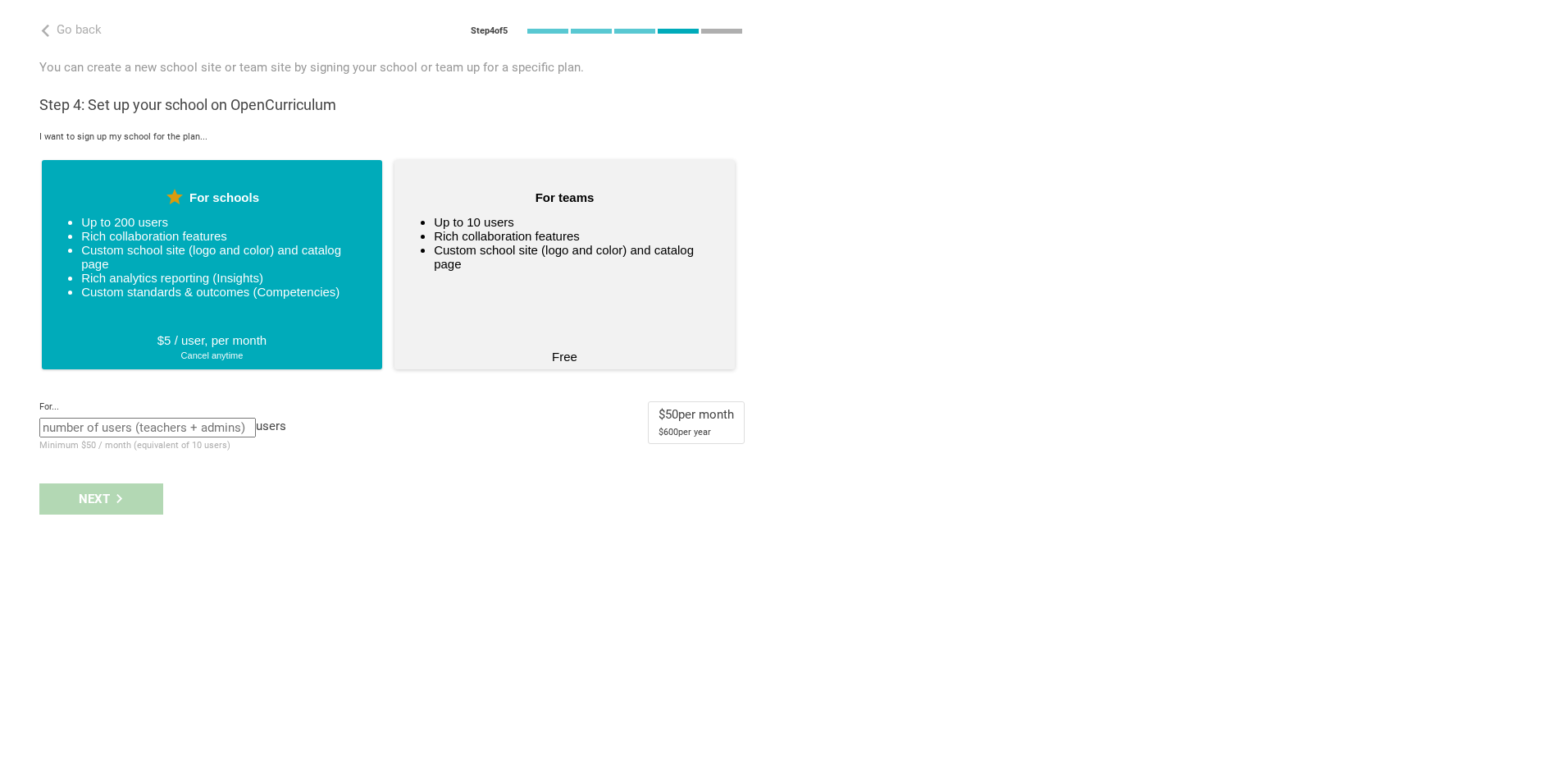
click at [575, 242] on li "Rich collaboration features" at bounding box center [572, 236] width 277 height 14
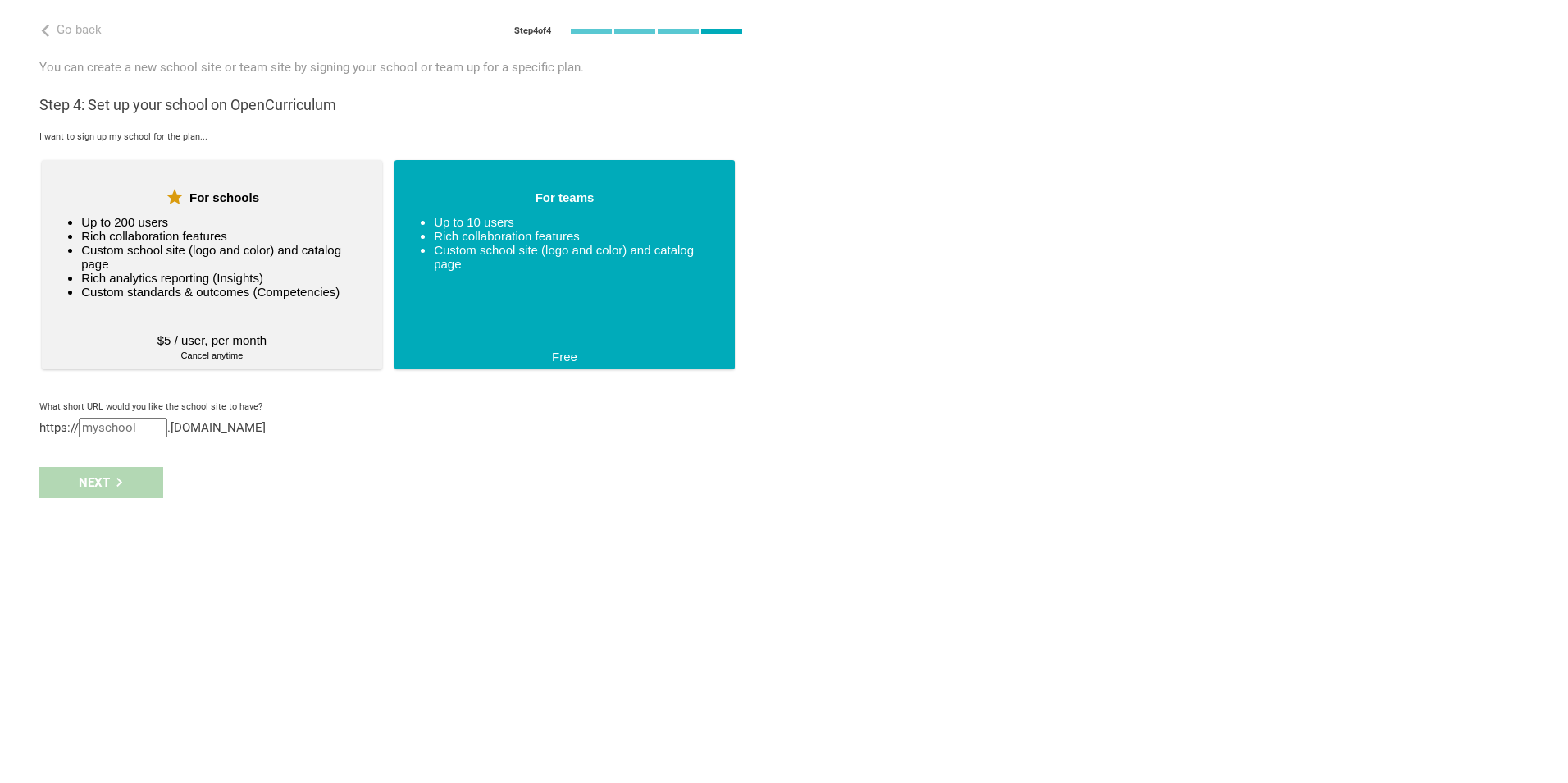
click at [131, 430] on input "text" at bounding box center [122, 427] width 88 height 20
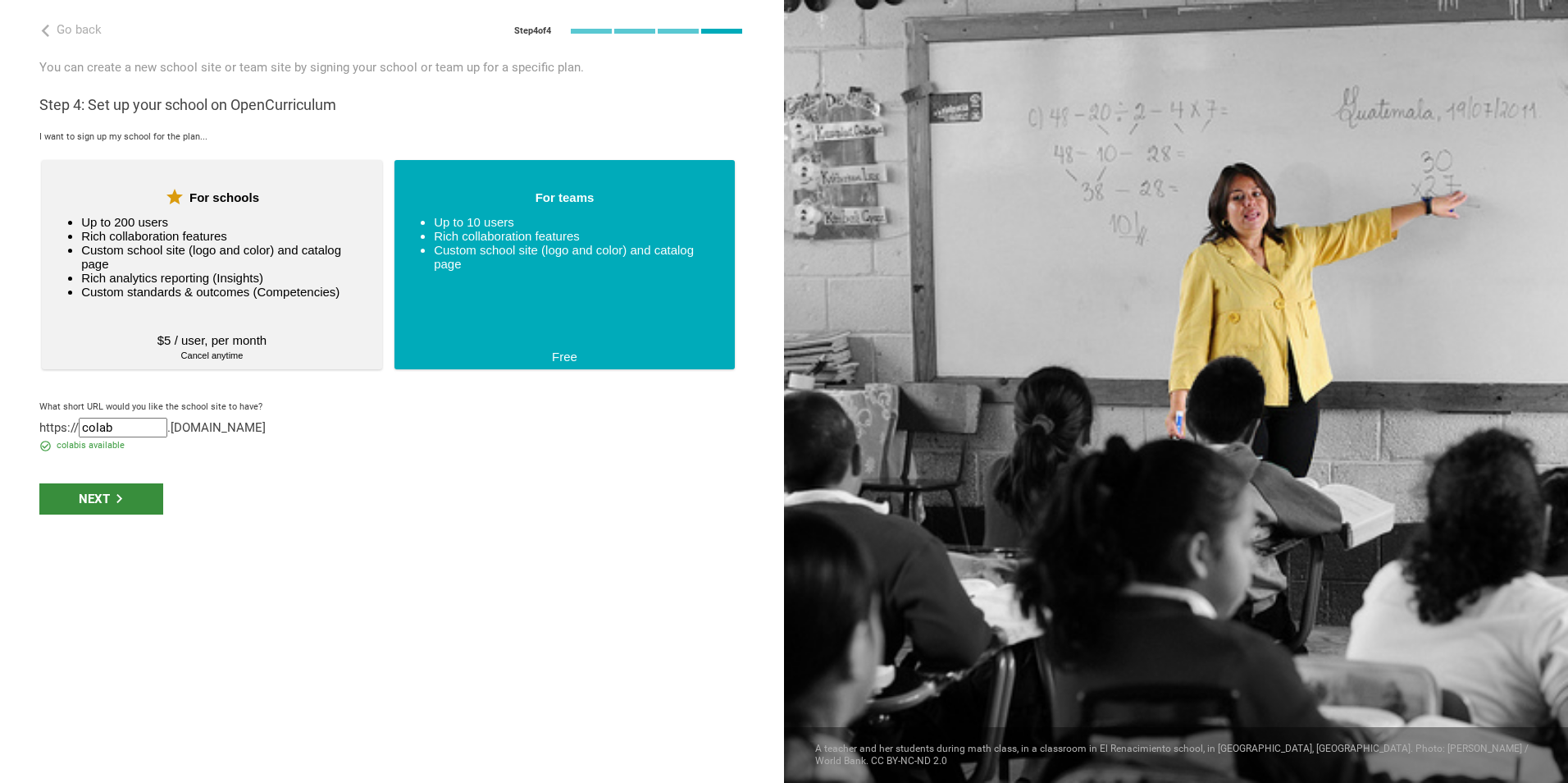
type input "colab"
click at [104, 490] on div "Next" at bounding box center [101, 499] width 124 height 31
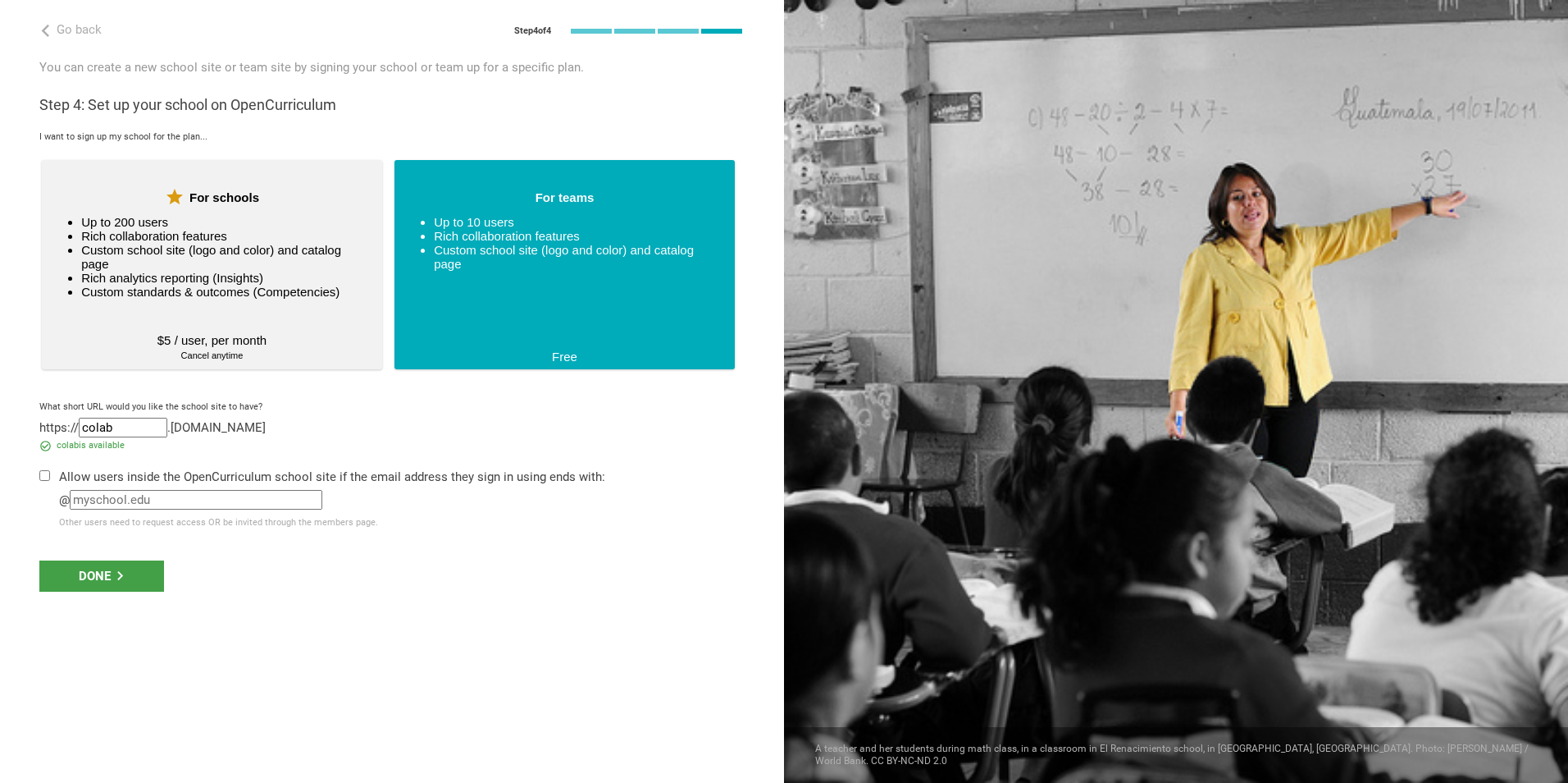
click at [174, 507] on input "text" at bounding box center [195, 499] width 253 height 20
click at [50, 476] on div at bounding box center [49, 499] width 20 height 63
click at [47, 476] on input "checkbox" at bounding box center [45, 475] width 10 height 10
checkbox input "true"
click at [127, 499] on input "text" at bounding box center [195, 499] width 253 height 20
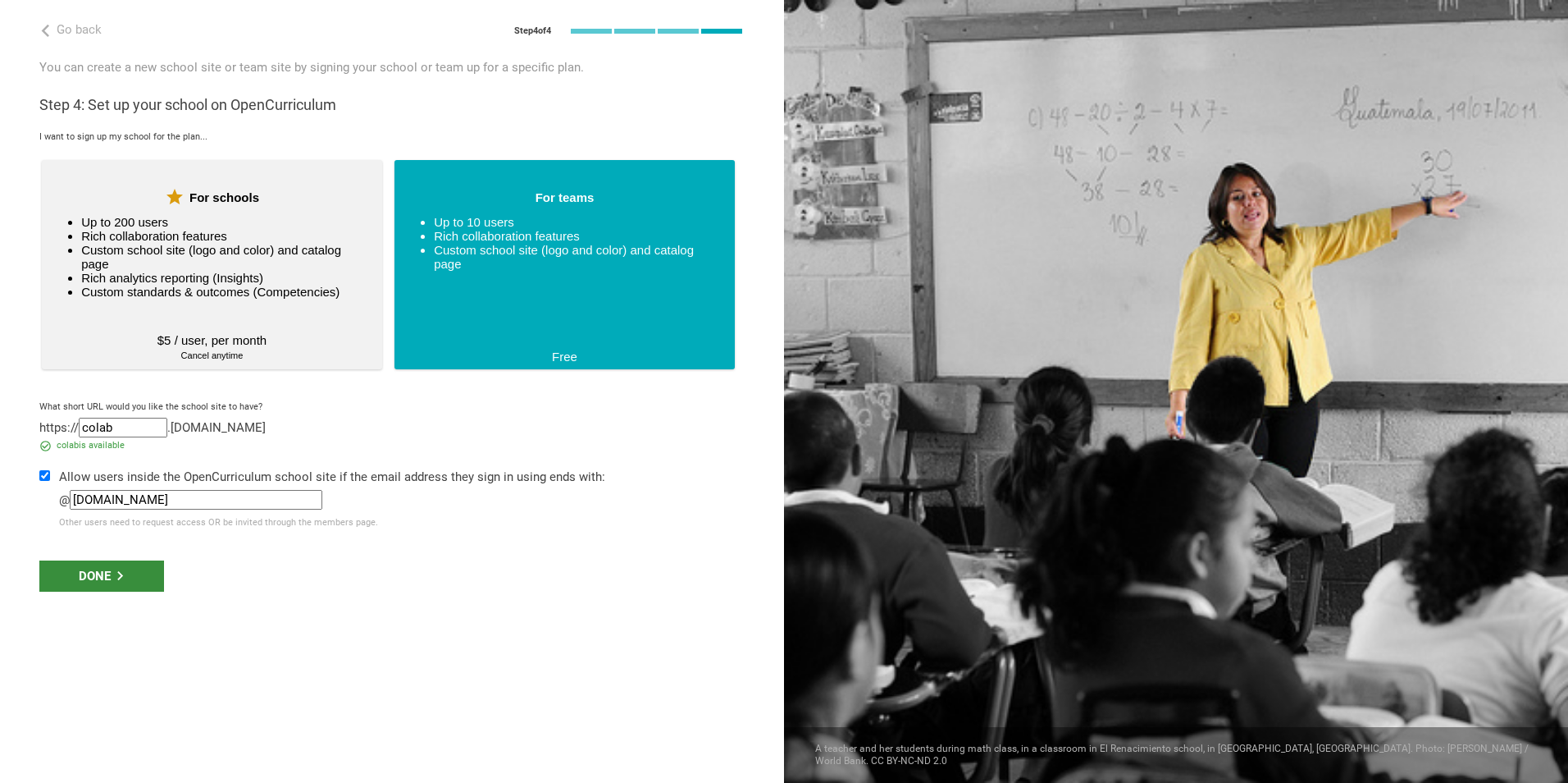
type input "duke.edu"
click at [123, 566] on div "Done" at bounding box center [102, 576] width 125 height 31
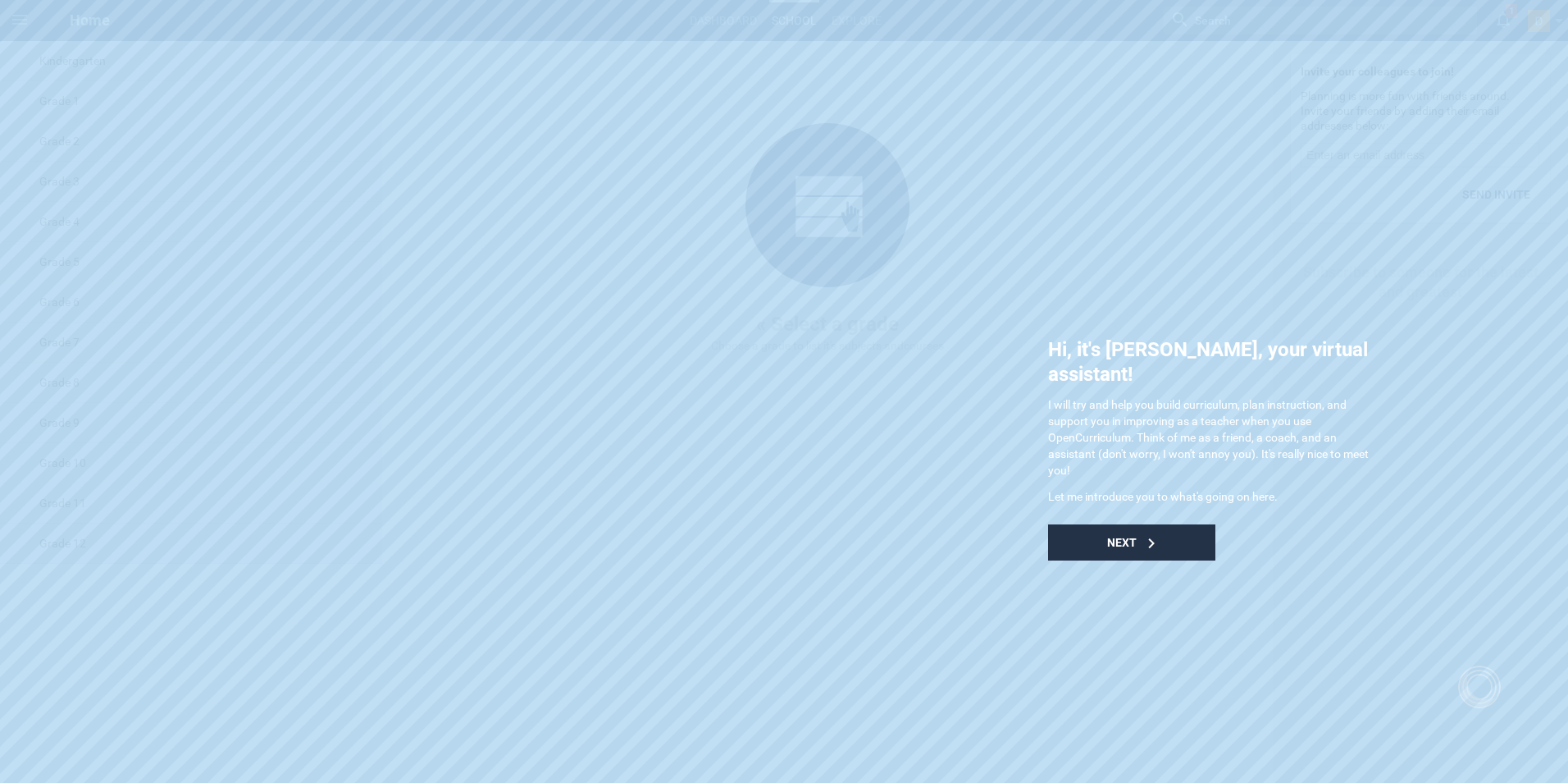
click at [1142, 526] on div "Next" at bounding box center [1131, 542] width 167 height 36
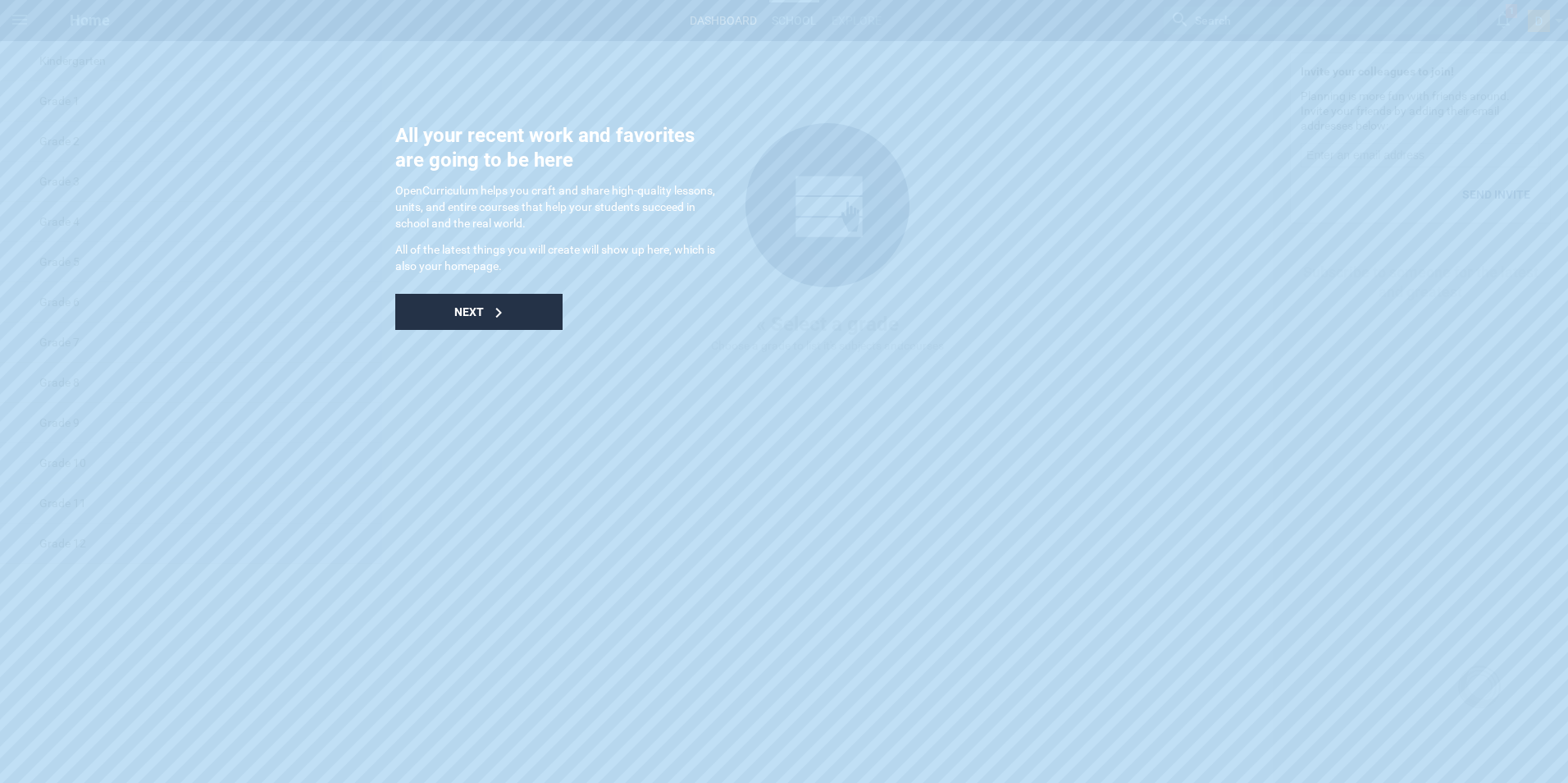
click at [492, 320] on div "Next" at bounding box center [479, 312] width 167 height 36
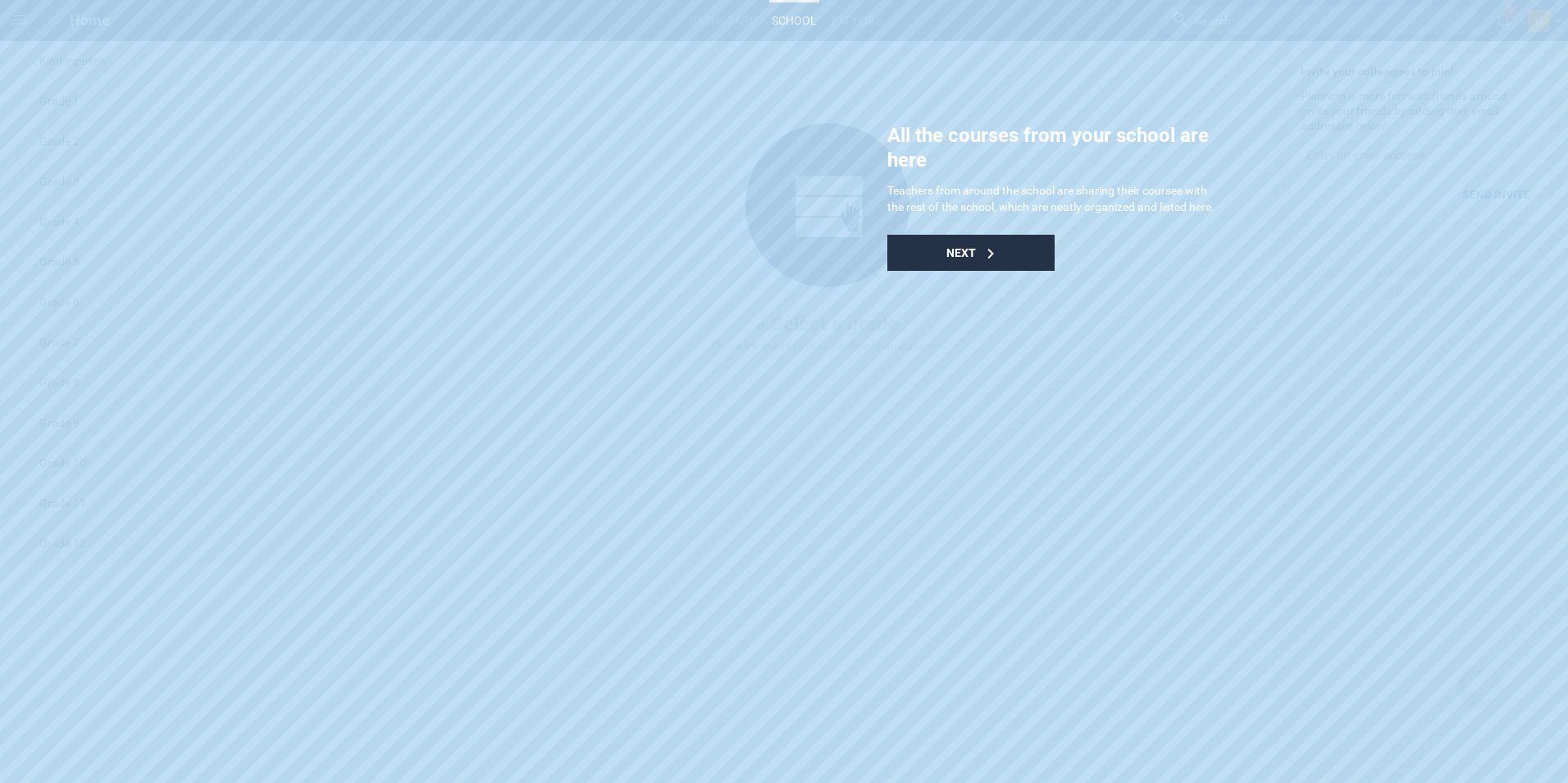
click at [984, 262] on div "Next" at bounding box center [970, 253] width 167 height 36
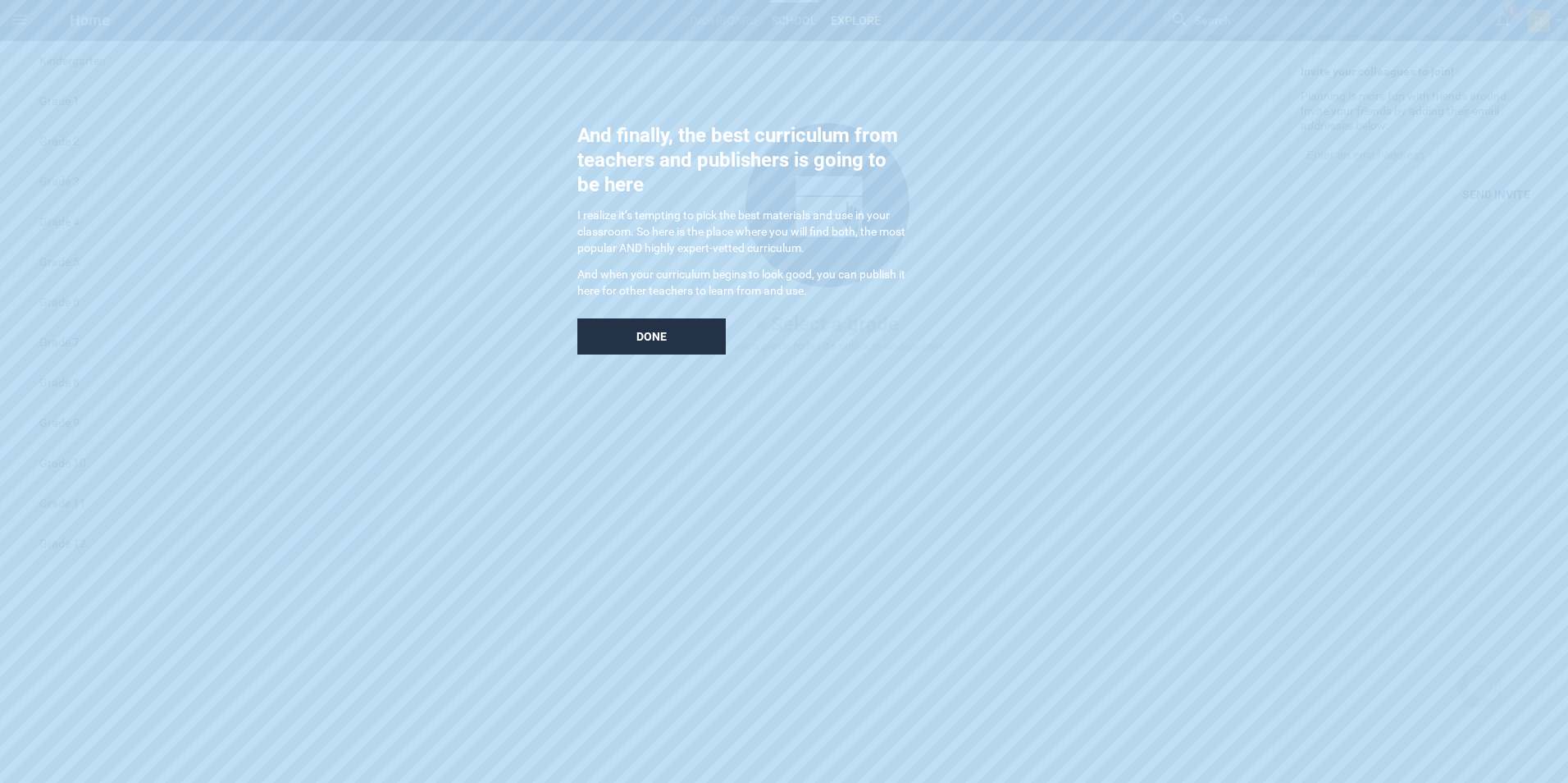
click at [633, 341] on div "Done" at bounding box center [651, 337] width 148 height 36
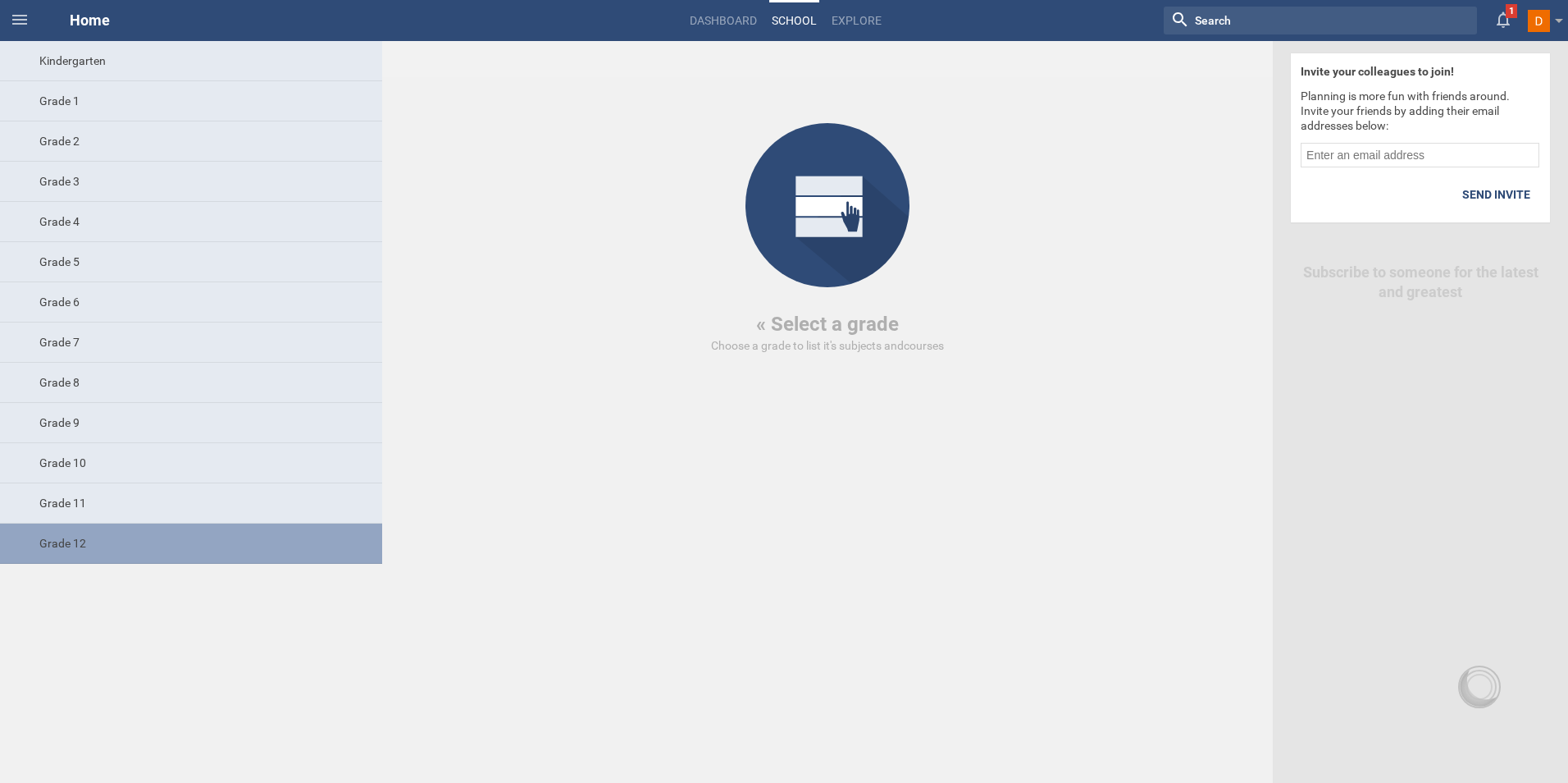
click at [68, 542] on div "Grade 12" at bounding box center [191, 543] width 382 height 40
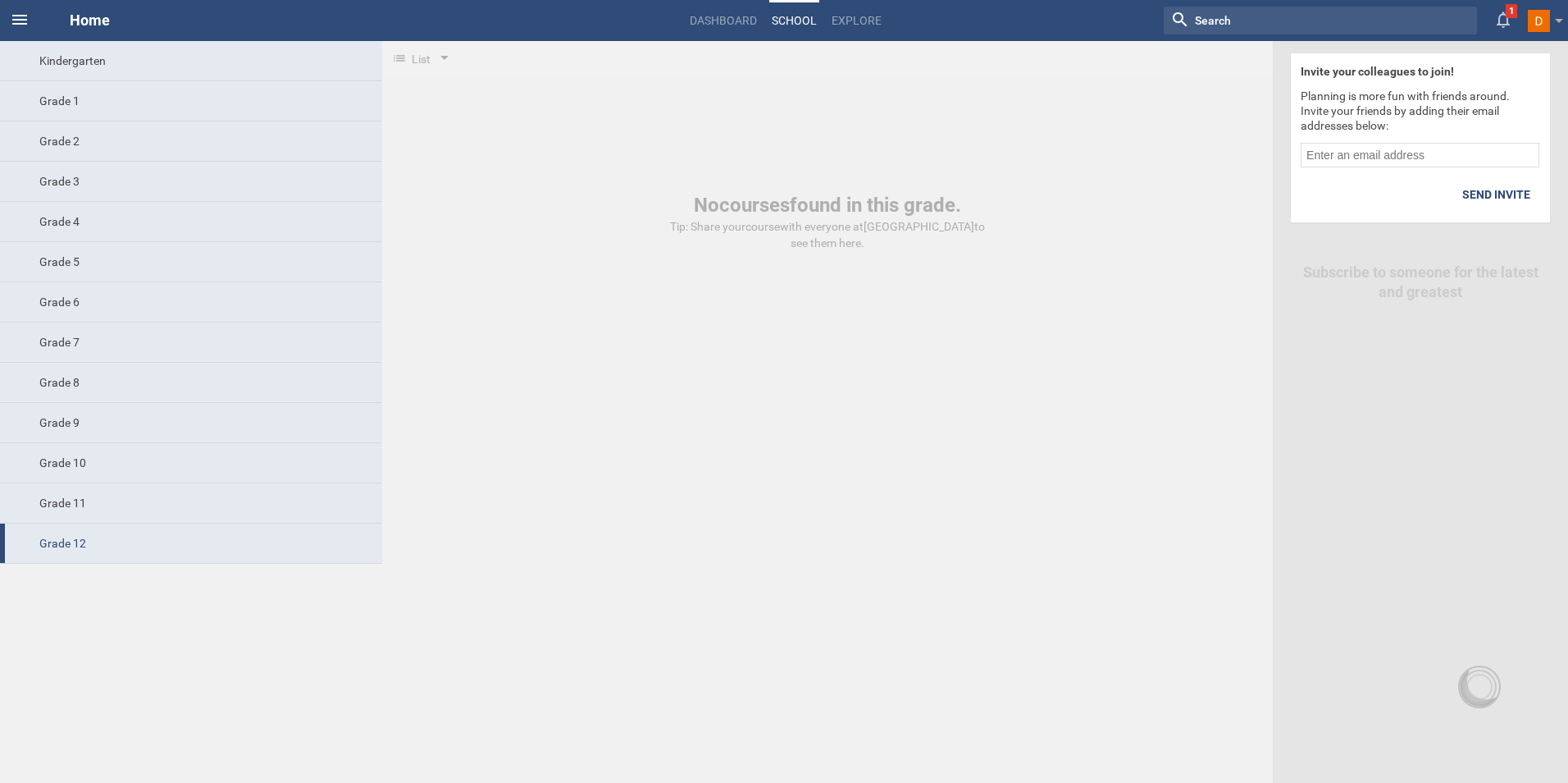
click at [14, 24] on icon at bounding box center [19, 19] width 15 height 9
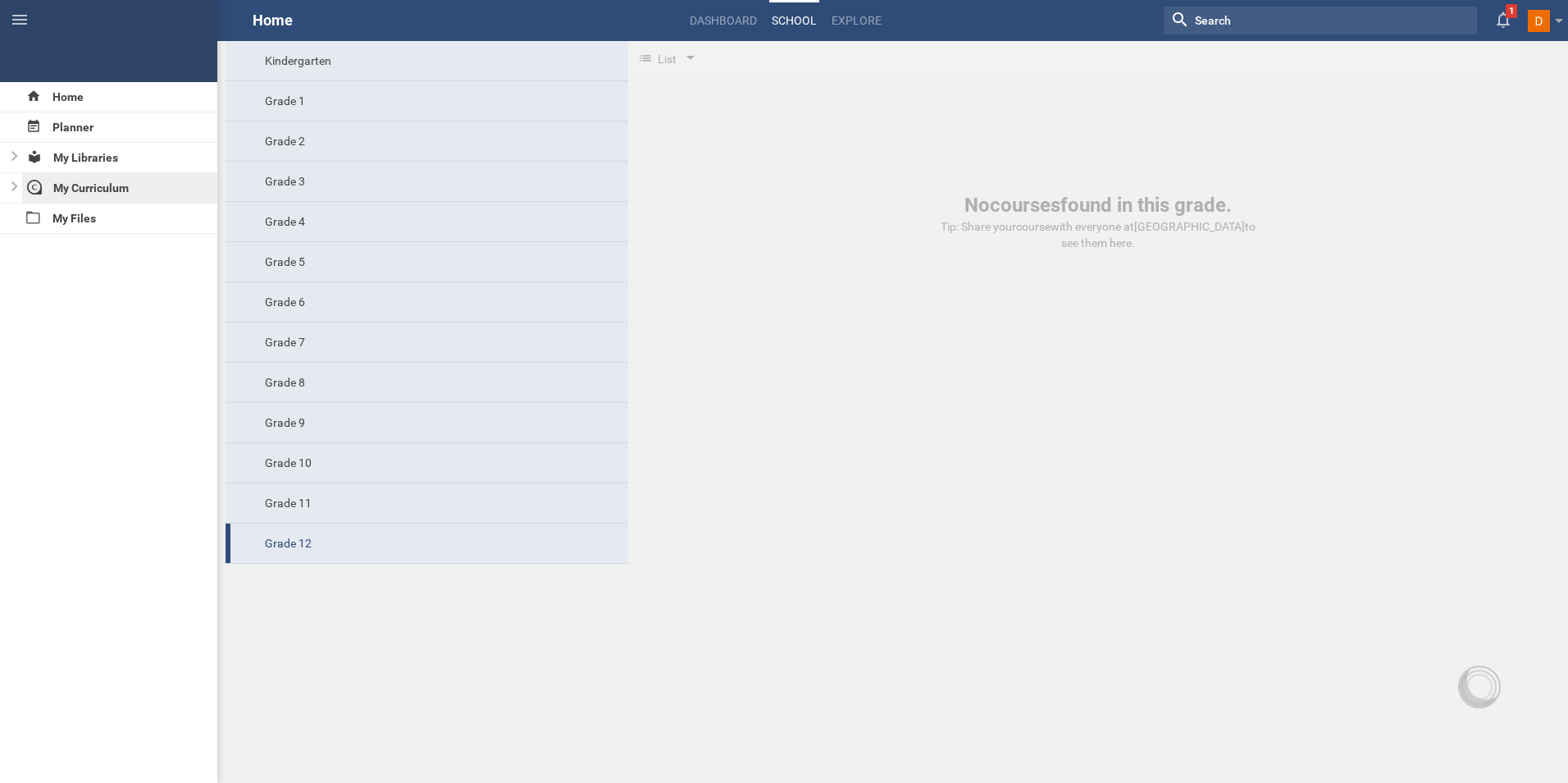
click at [79, 195] on div "My Curriculum" at bounding box center [120, 188] width 196 height 29
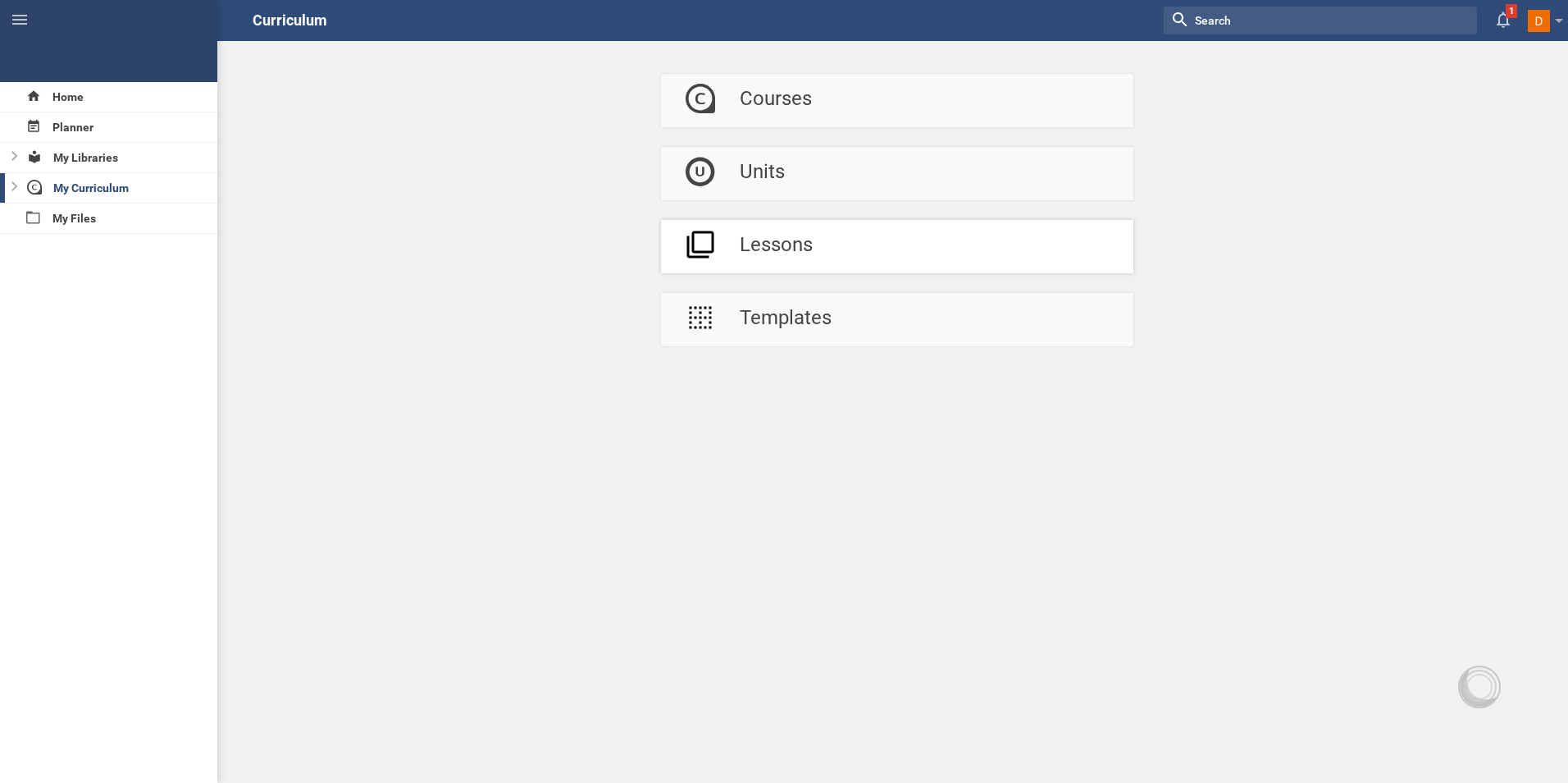
click at [815, 251] on link "Lessons" at bounding box center [897, 247] width 473 height 53
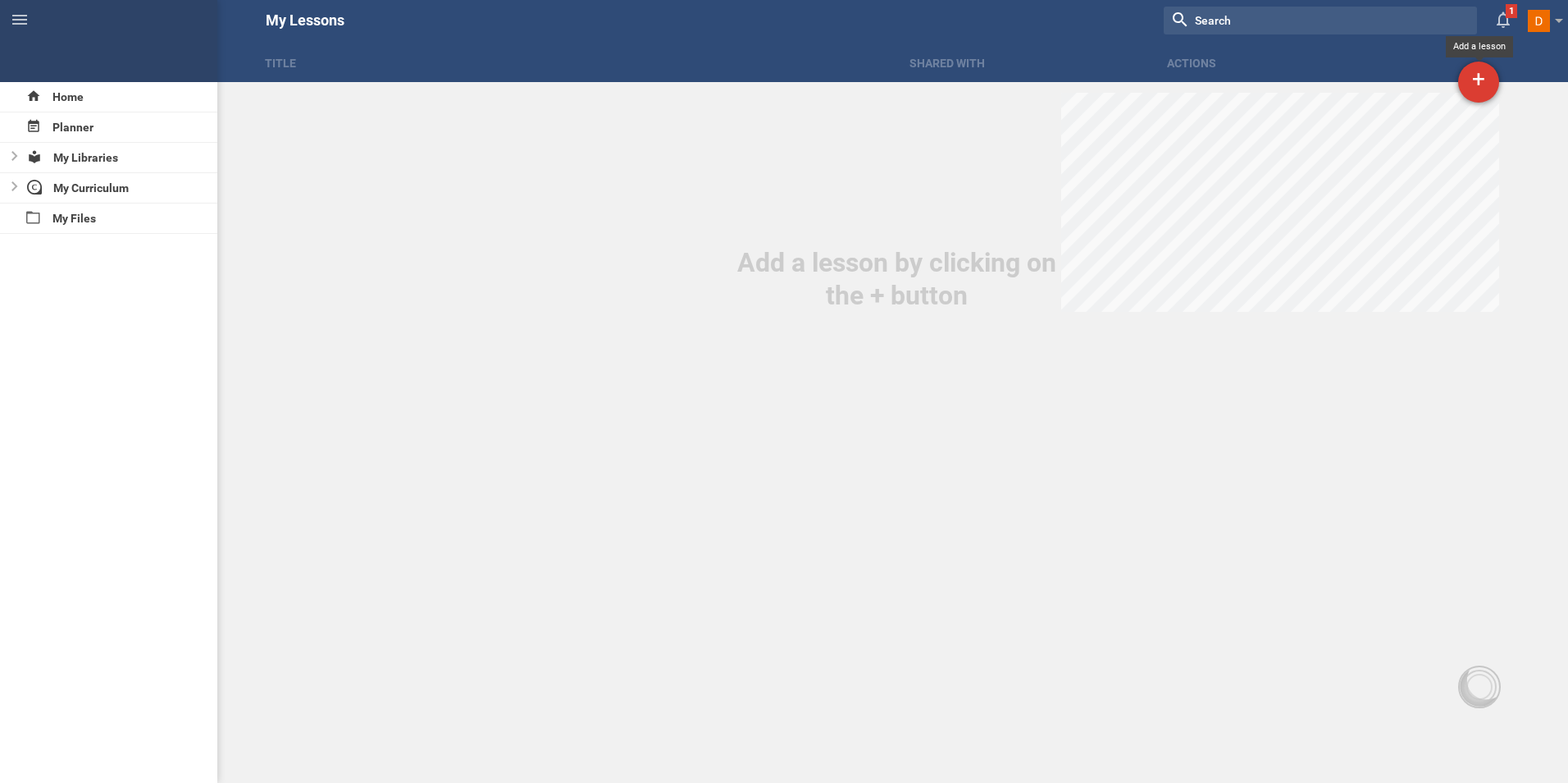
click at [1487, 81] on div "+" at bounding box center [1479, 82] width 41 height 41
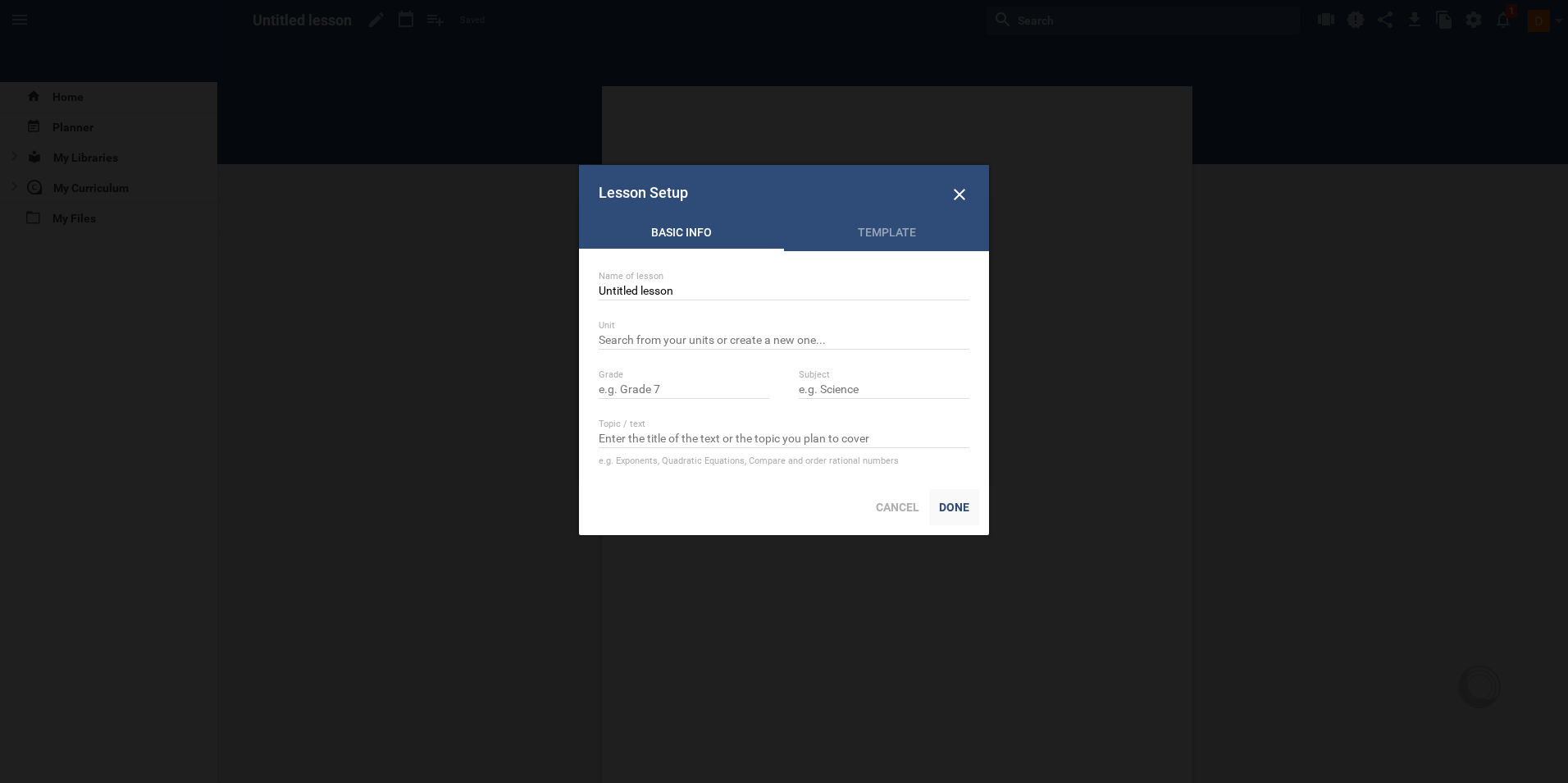
click at [967, 505] on div "Done" at bounding box center [954, 507] width 50 height 36
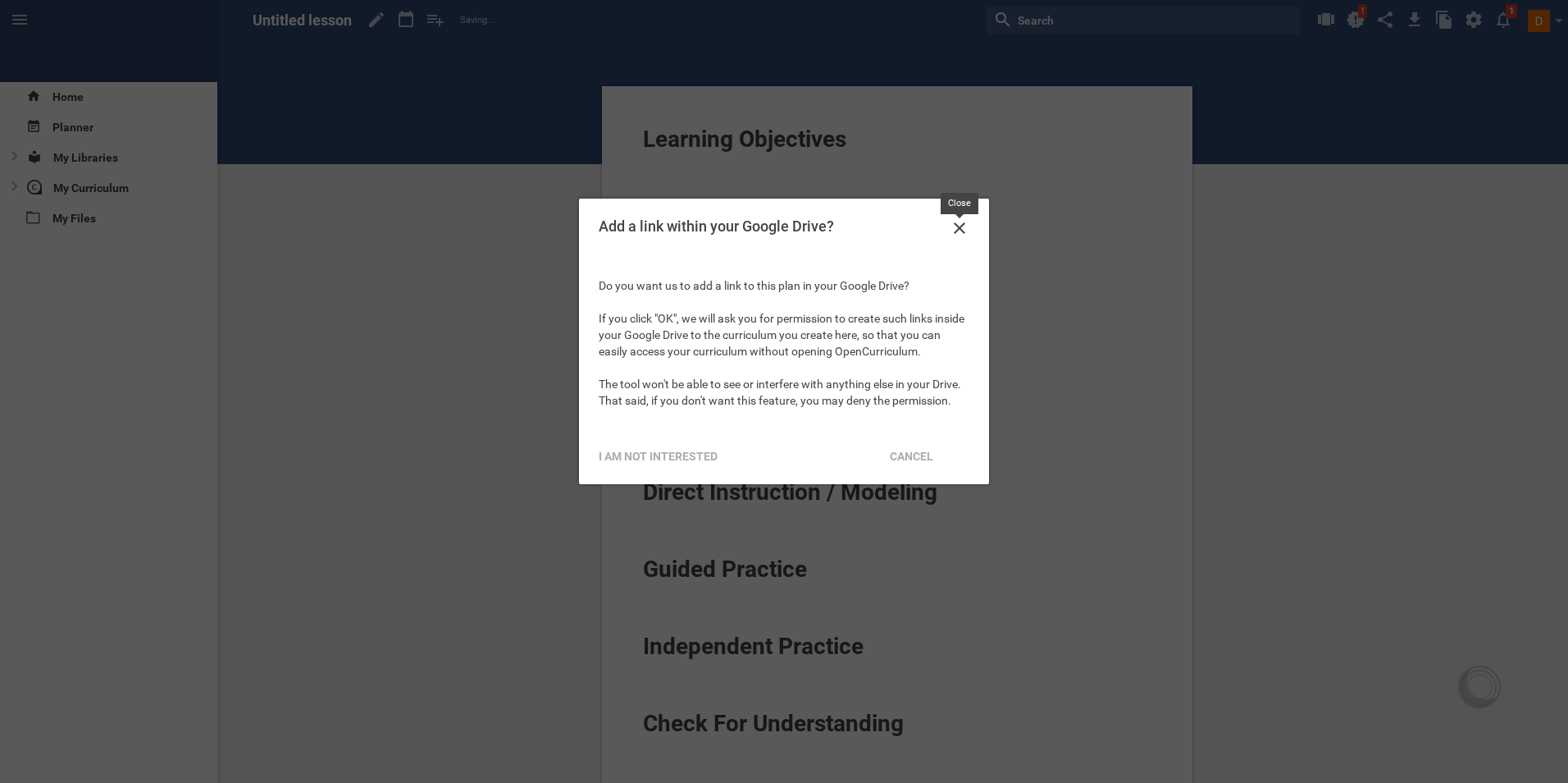
click at [953, 227] on icon at bounding box center [959, 228] width 20 height 20
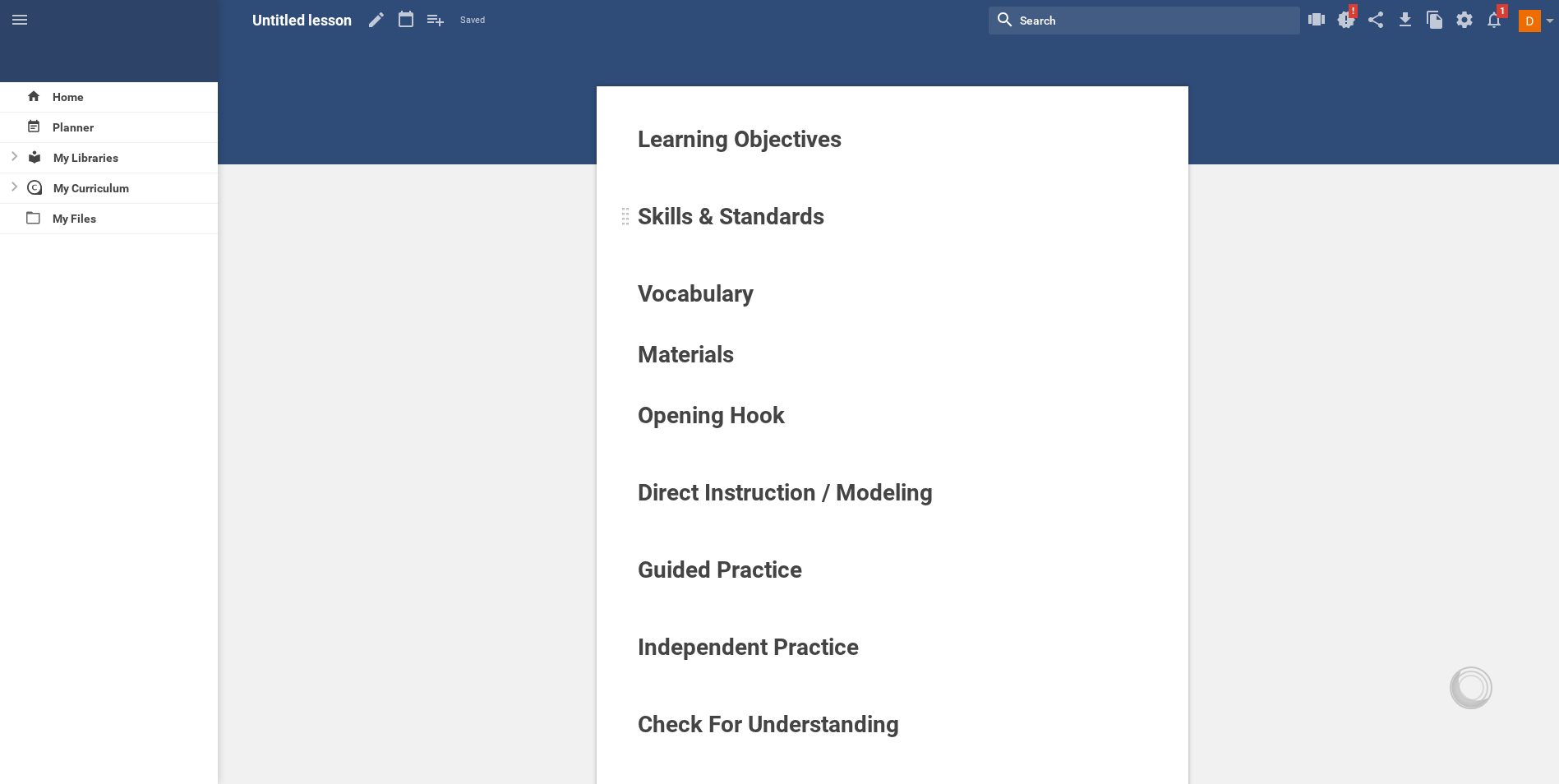
click at [749, 211] on span "Skills & Standards" at bounding box center [730, 217] width 186 height 27
